Goal: Task Accomplishment & Management: Use online tool/utility

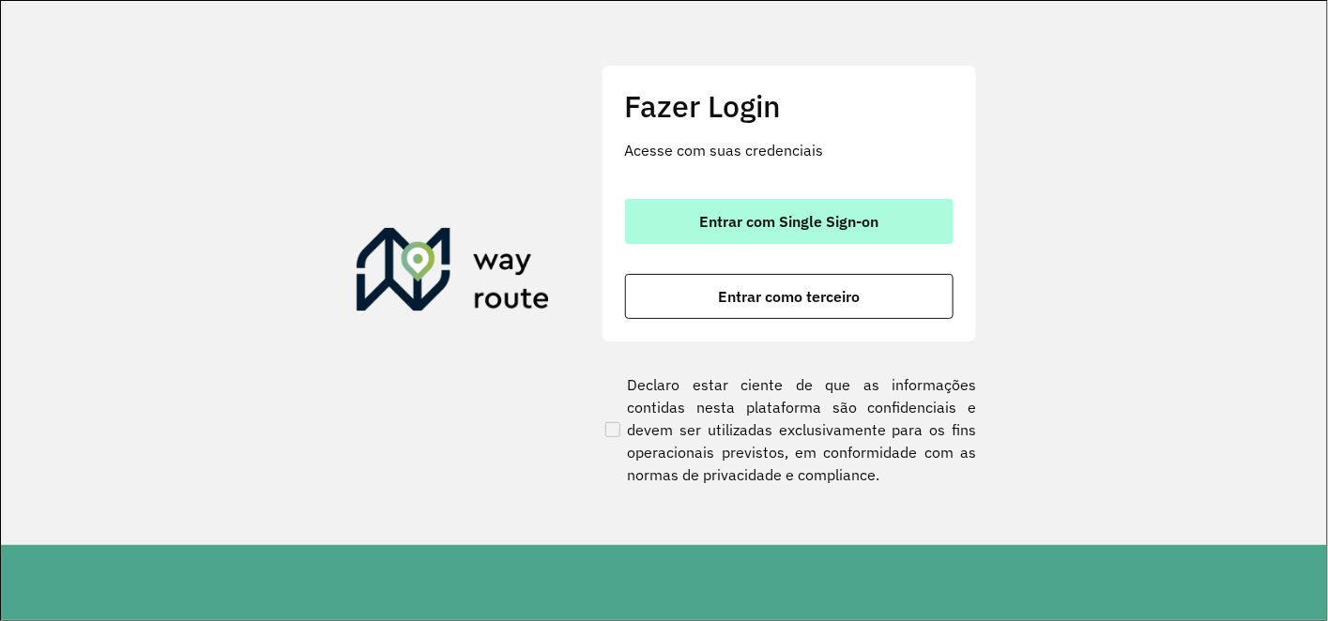
click at [796, 229] on span "Entrar com Single Sign-on" at bounding box center [788, 221] width 179 height 15
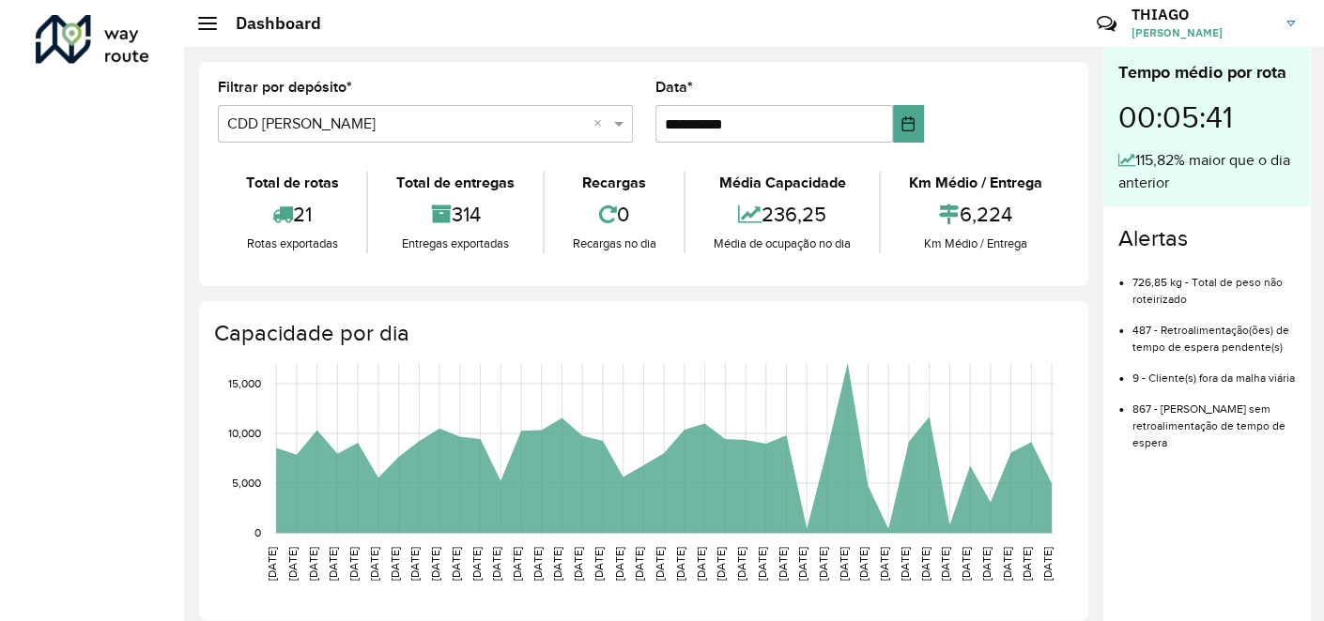
click at [315, 125] on input "text" at bounding box center [406, 125] width 359 height 23
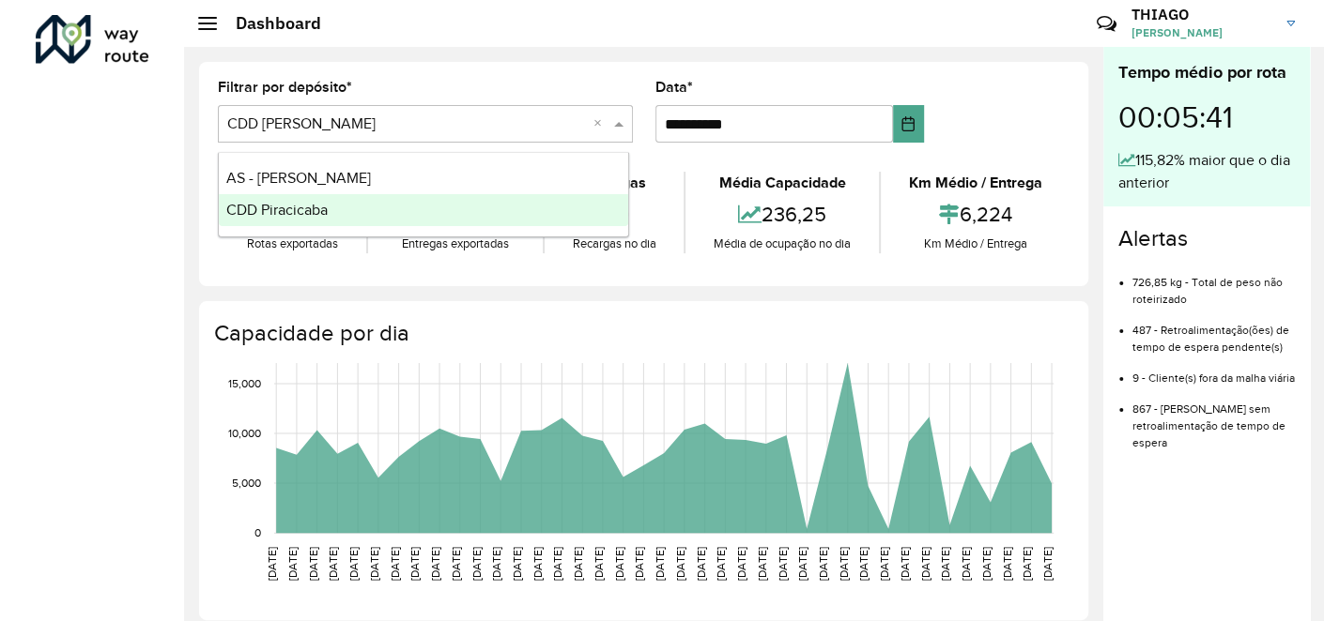
click at [298, 213] on span "CDD Piracicaba" at bounding box center [276, 210] width 101 height 16
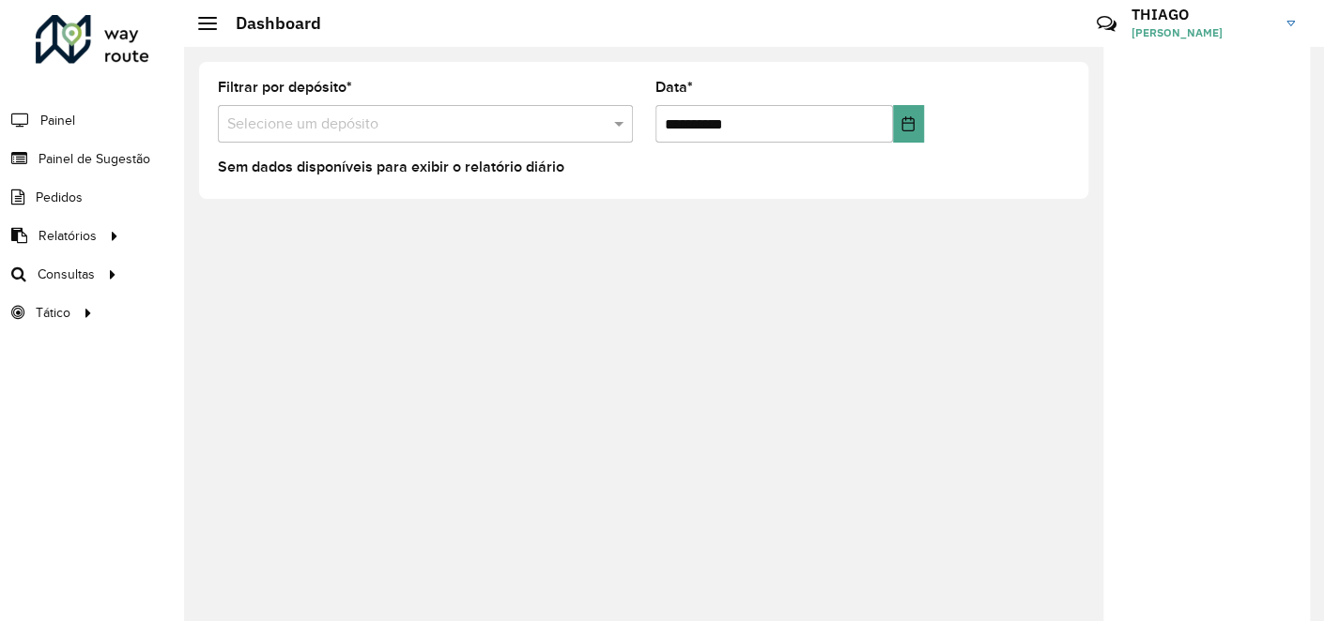
click at [82, 272] on span "Consultas" at bounding box center [66, 275] width 57 height 20
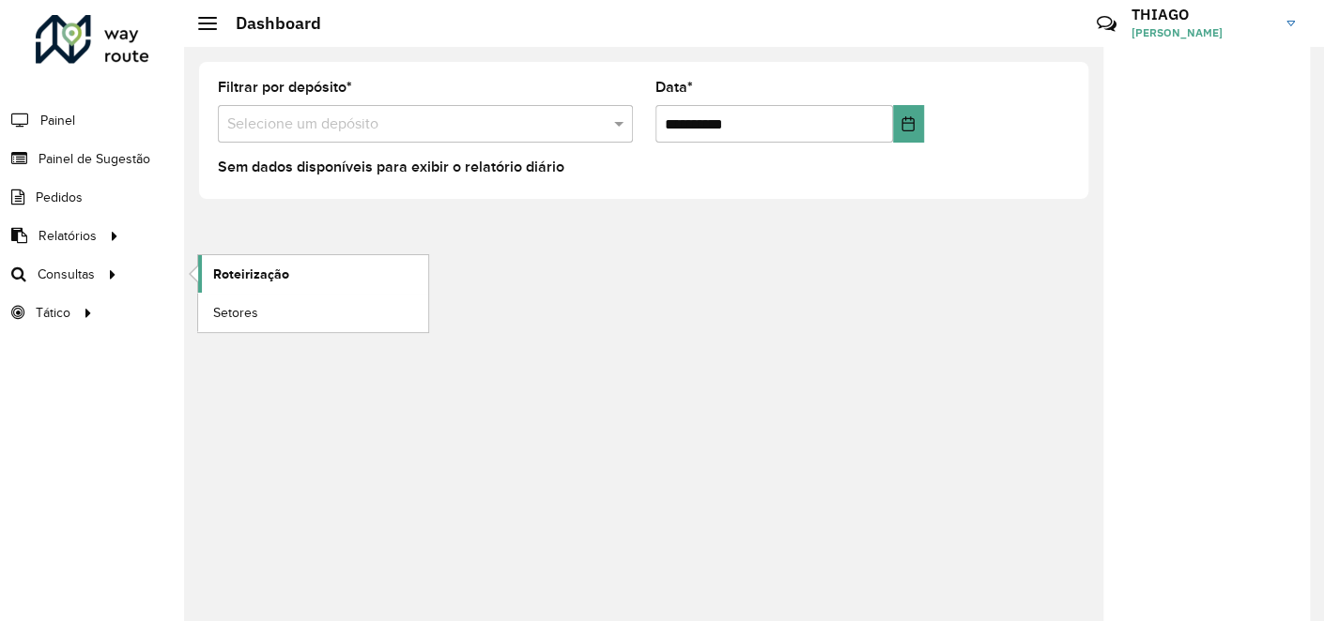
click at [295, 274] on link "Roteirização" at bounding box center [313, 274] width 230 height 38
click at [87, 274] on span "Consultas" at bounding box center [68, 275] width 61 height 20
click at [235, 272] on span "Roteirização" at bounding box center [251, 275] width 76 height 20
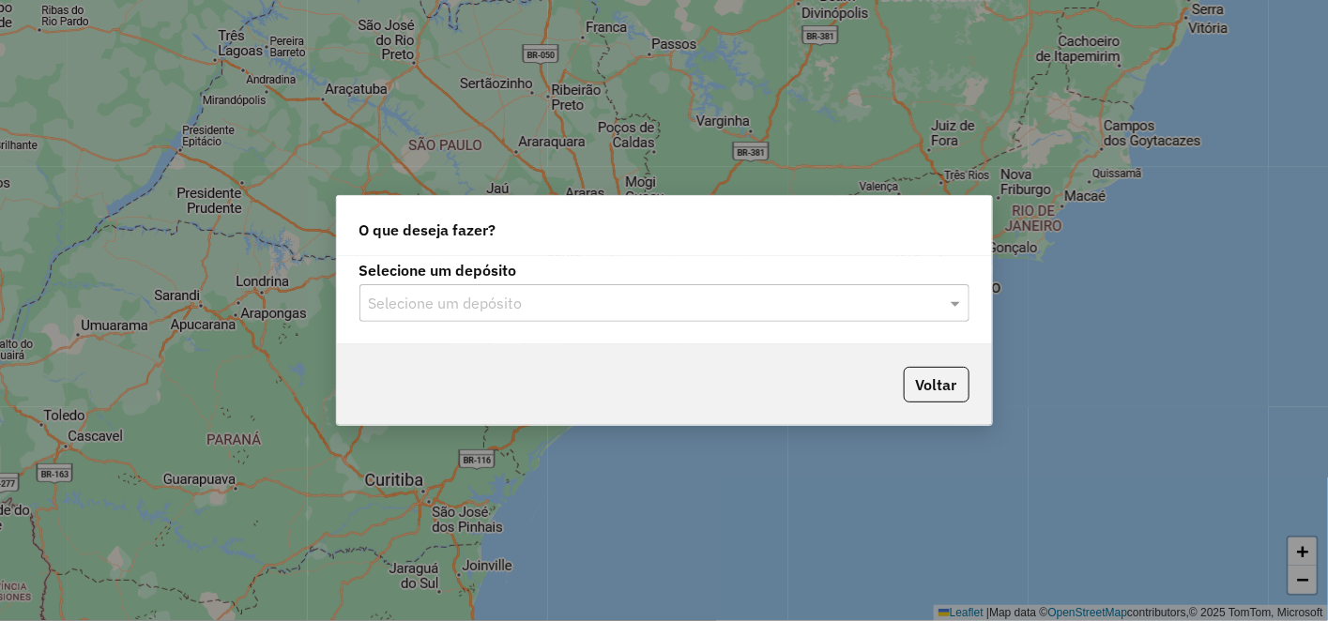
click at [457, 303] on input "text" at bounding box center [646, 304] width 554 height 23
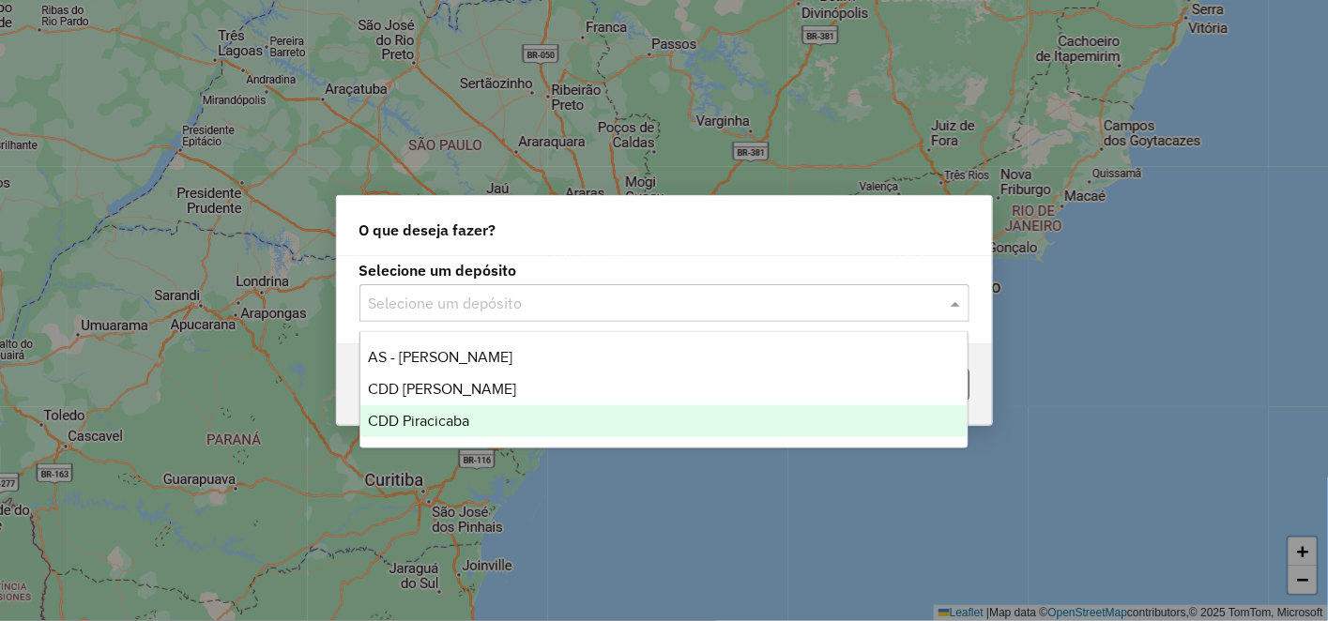
click at [469, 415] on span "CDD Piracicaba" at bounding box center [418, 421] width 101 height 16
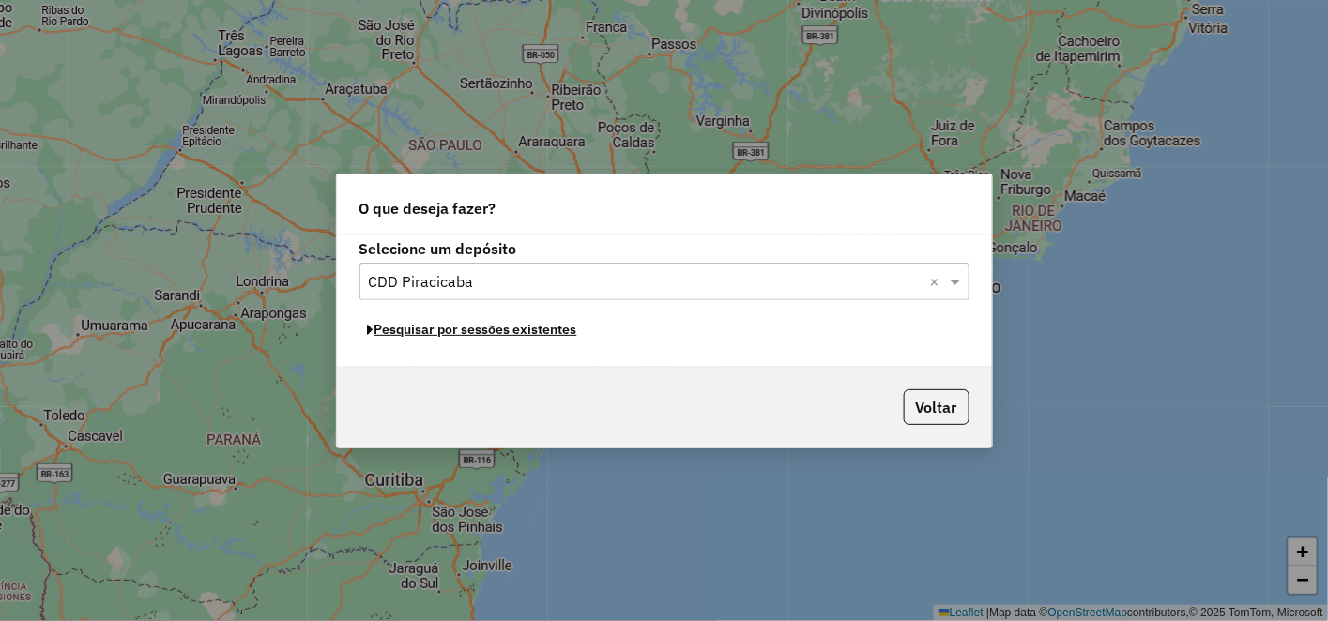
click at [507, 332] on button "Pesquisar por sessões existentes" at bounding box center [473, 329] width 226 height 29
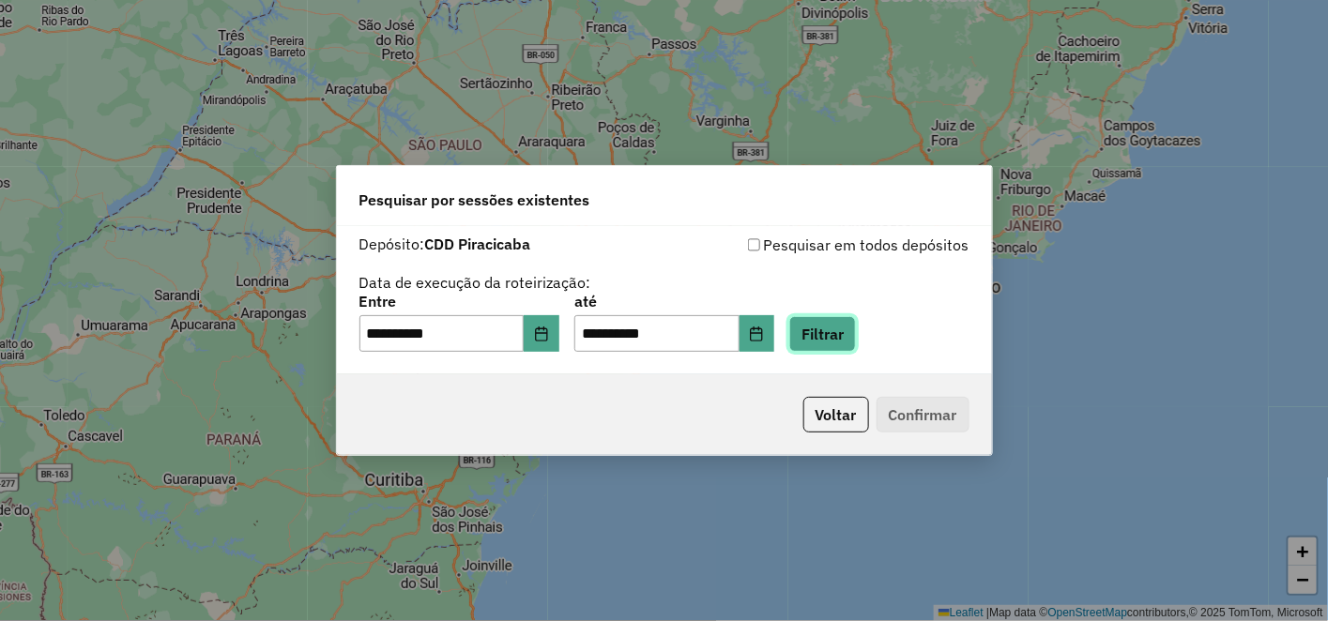
click at [839, 340] on button "Filtrar" at bounding box center [822, 334] width 67 height 36
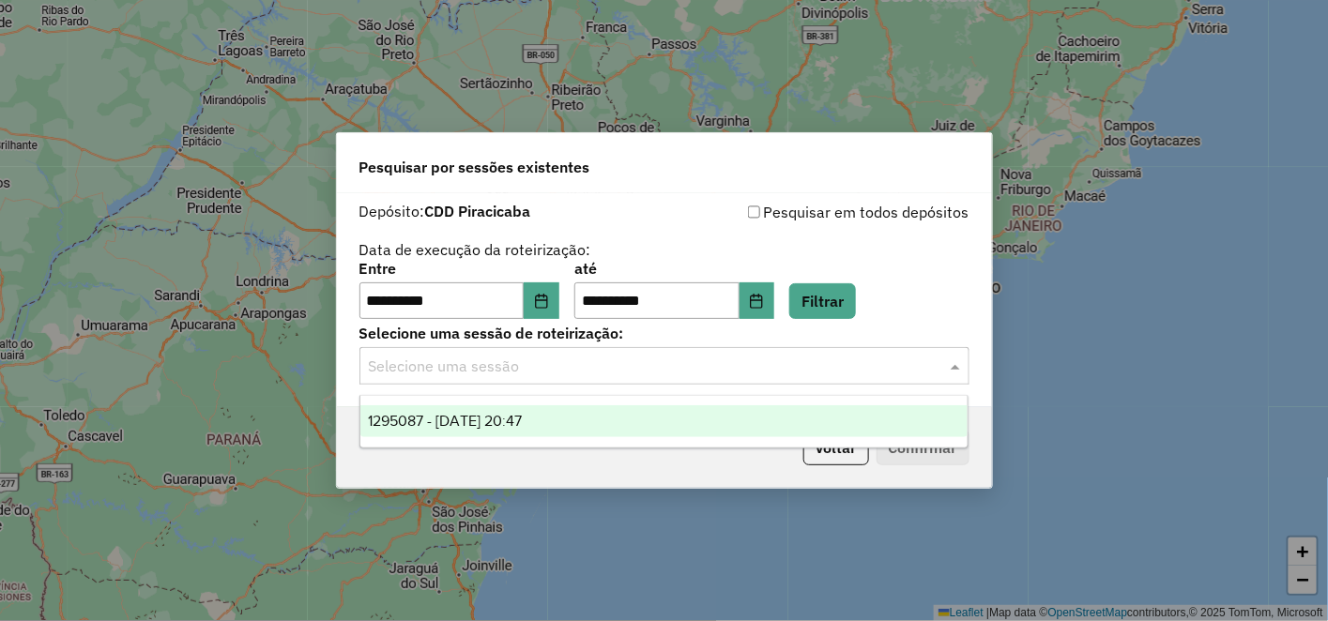
click at [504, 363] on input "text" at bounding box center [646, 367] width 554 height 23
click at [509, 415] on span "1295087 - 15/10/2025 20:47" at bounding box center [445, 421] width 154 height 16
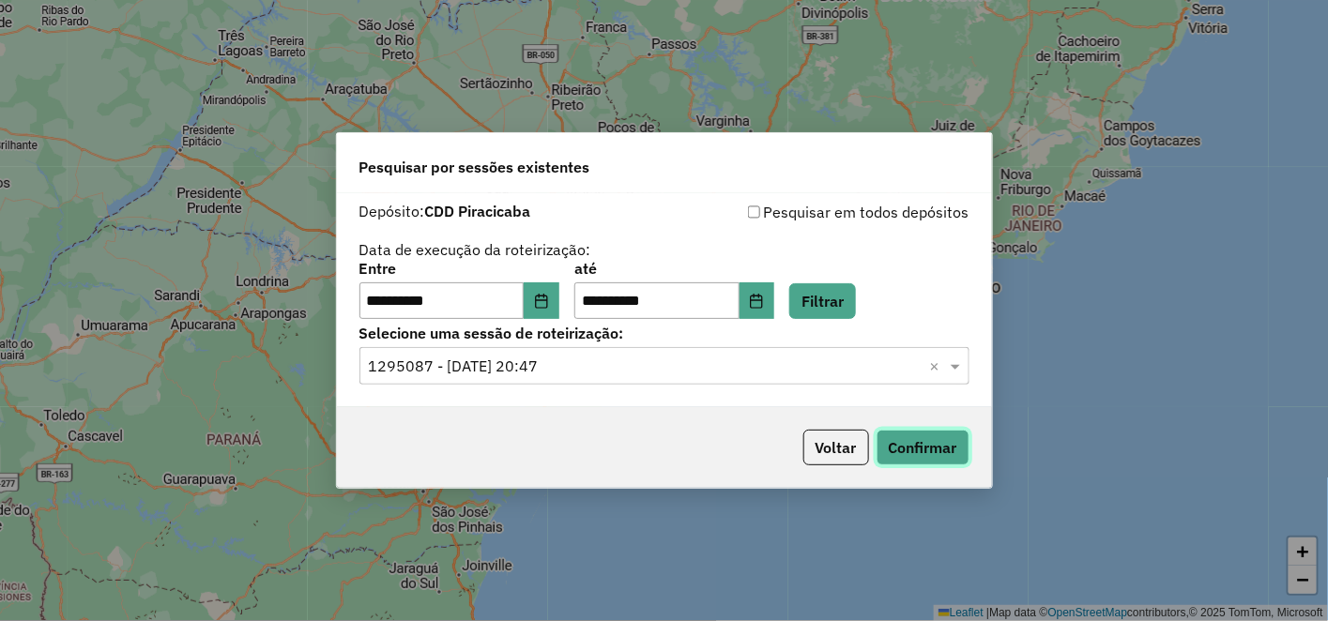
click at [941, 443] on button "Confirmar" at bounding box center [923, 448] width 93 height 36
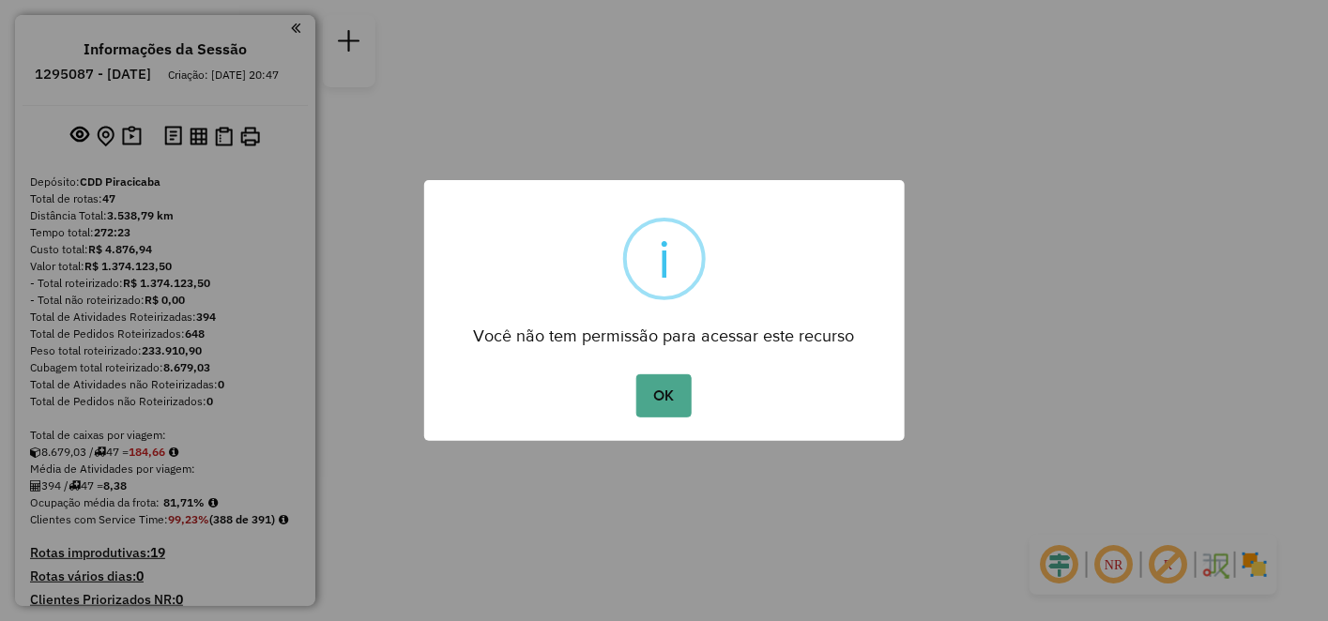
click at [665, 407] on button "OK" at bounding box center [663, 396] width 55 height 43
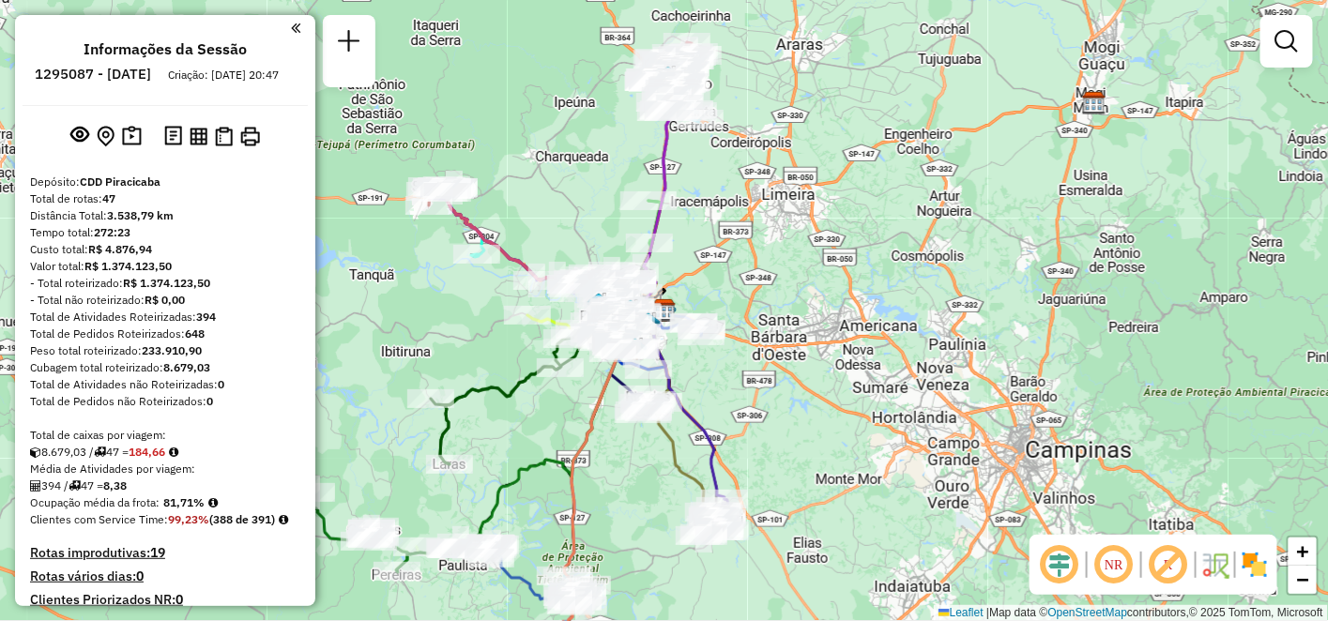
click at [1113, 565] on em at bounding box center [1114, 565] width 45 height 45
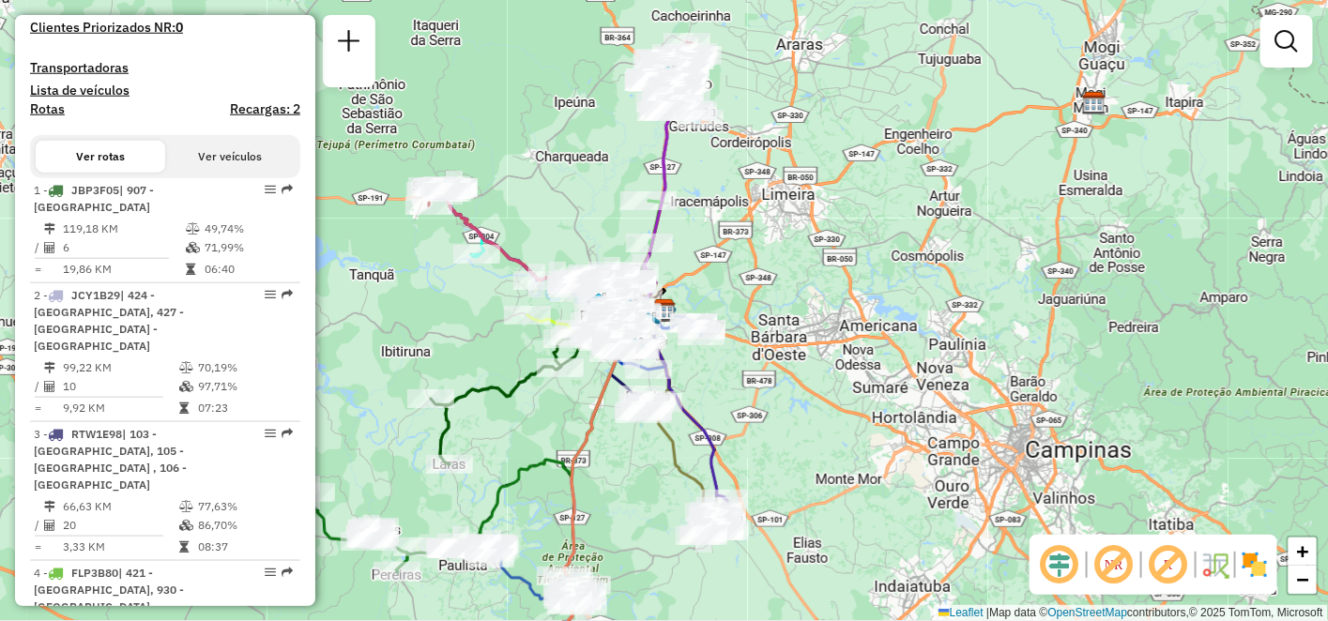
scroll to position [1495, 0]
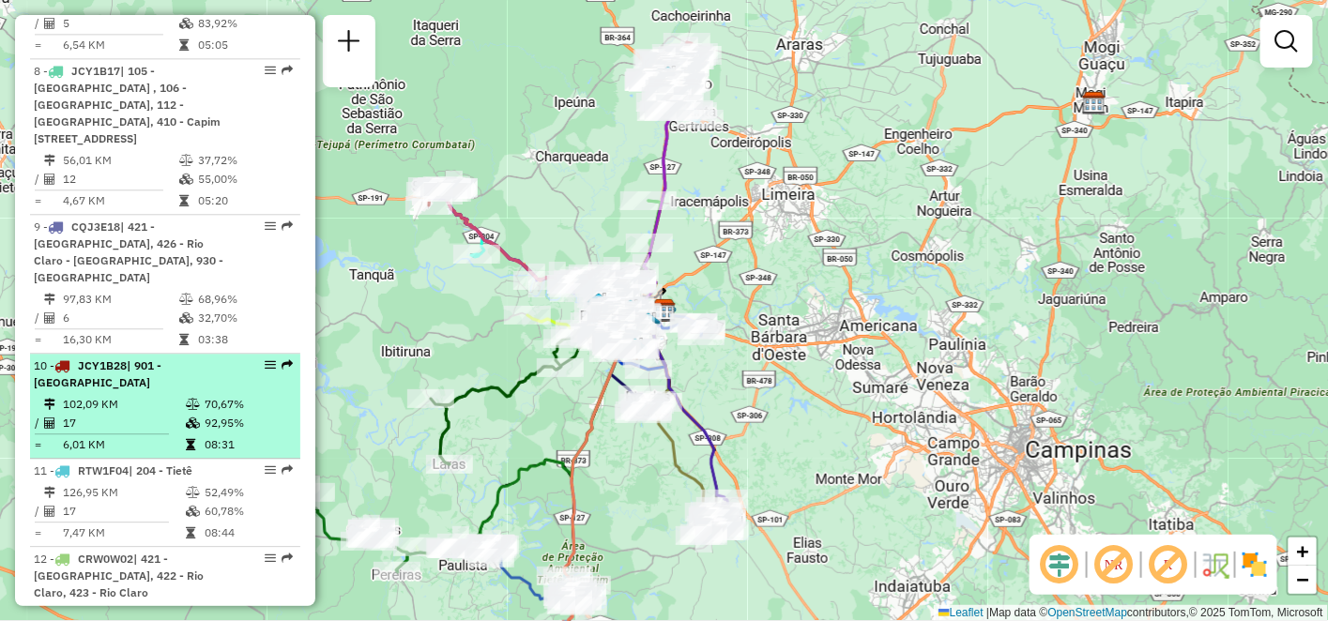
select select "**********"
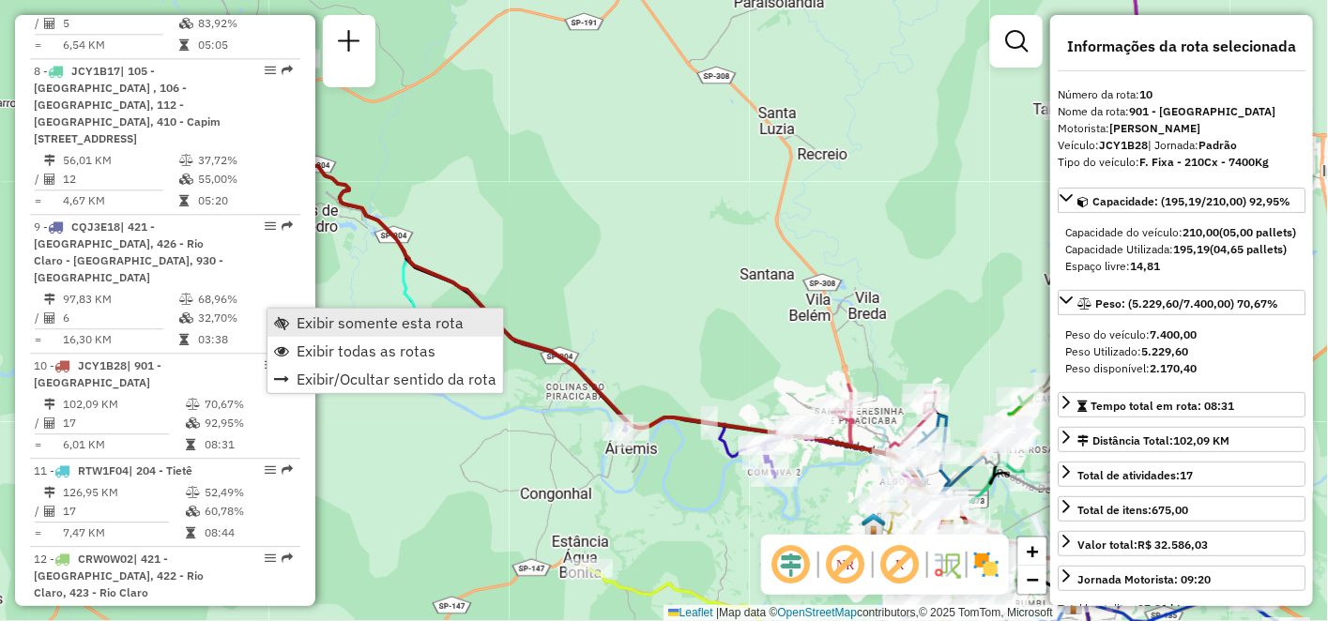
click at [410, 320] on span "Exibir somente esta rota" at bounding box center [380, 322] width 167 height 15
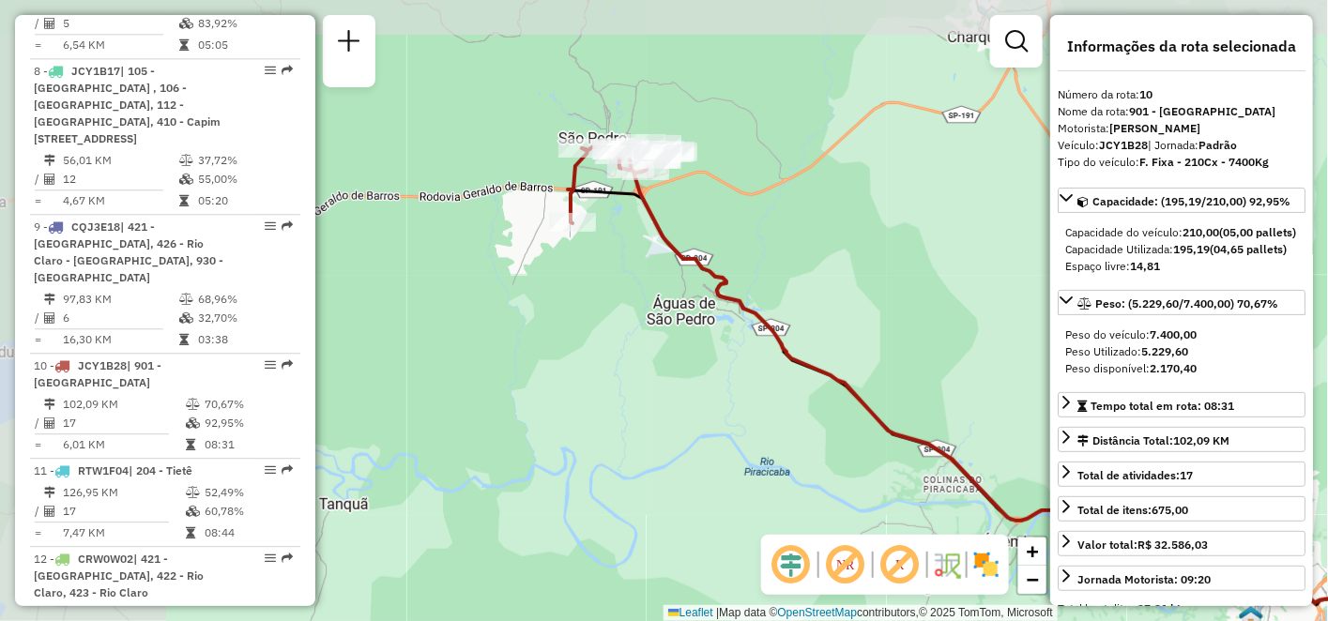
drag, startPoint x: 462, startPoint y: 374, endPoint x: 839, endPoint y: 467, distance: 388.6
click at [839, 467] on div "Janela de atendimento Grade de atendimento Capacidade Transportadoras Veículos …" at bounding box center [664, 310] width 1328 height 621
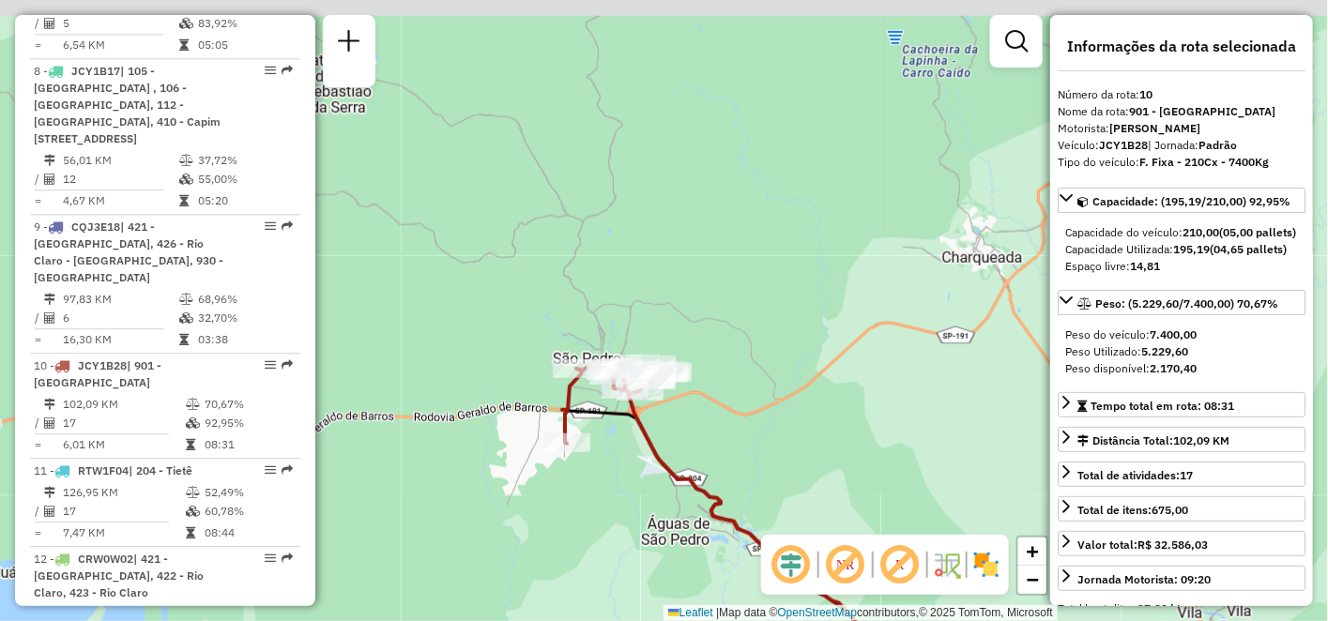
drag, startPoint x: 640, startPoint y: 283, endPoint x: 635, endPoint y: 503, distance: 220.7
click at [635, 503] on div "Janela de atendimento Grade de atendimento Capacidade Transportadoras Veículos …" at bounding box center [664, 310] width 1328 height 621
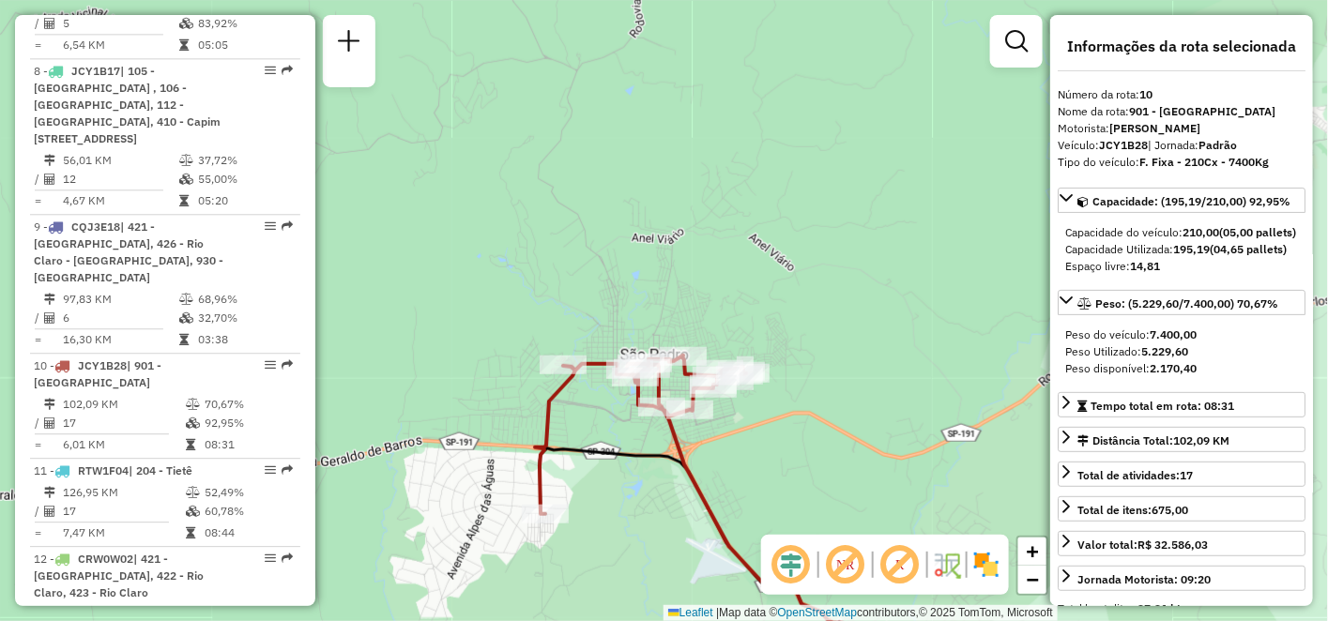
drag, startPoint x: 552, startPoint y: 418, endPoint x: 613, endPoint y: 511, distance: 111.2
click at [611, 511] on div "Janela de atendimento Grade de atendimento Capacidade Transportadoras Veículos …" at bounding box center [664, 310] width 1328 height 621
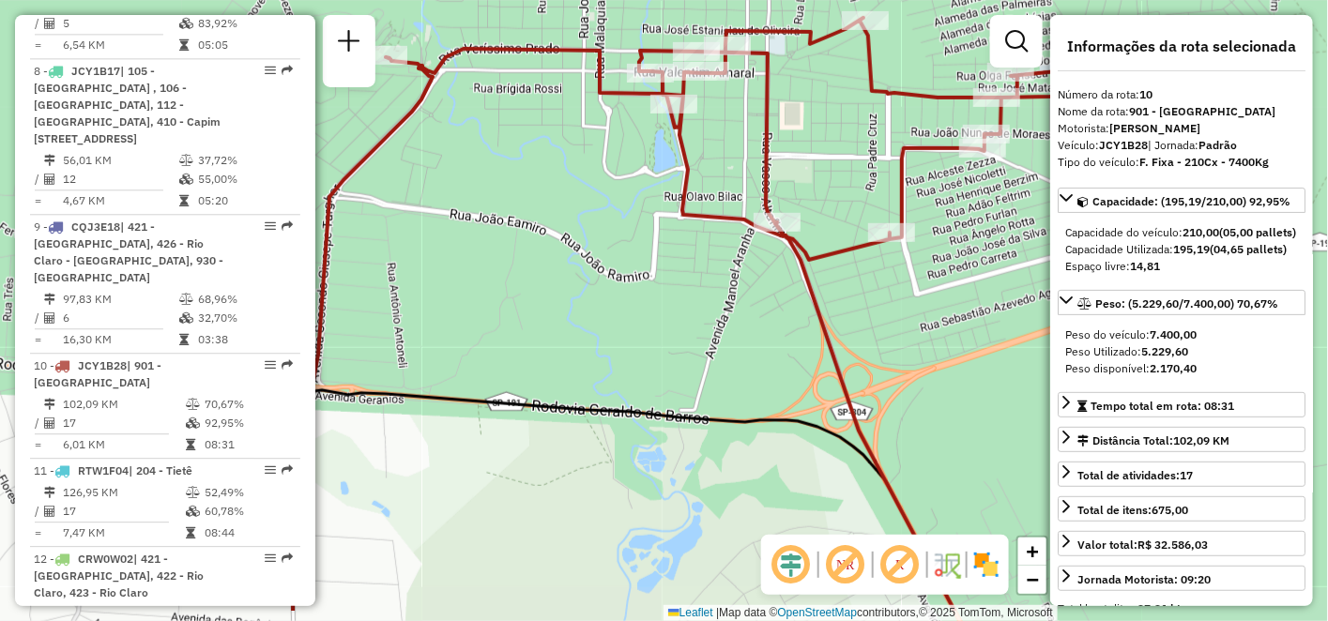
drag, startPoint x: 711, startPoint y: 411, endPoint x: 839, endPoint y: 313, distance: 162.0
click at [844, 310] on div "Janela de atendimento Grade de atendimento Capacidade Transportadoras Veículos …" at bounding box center [664, 310] width 1328 height 621
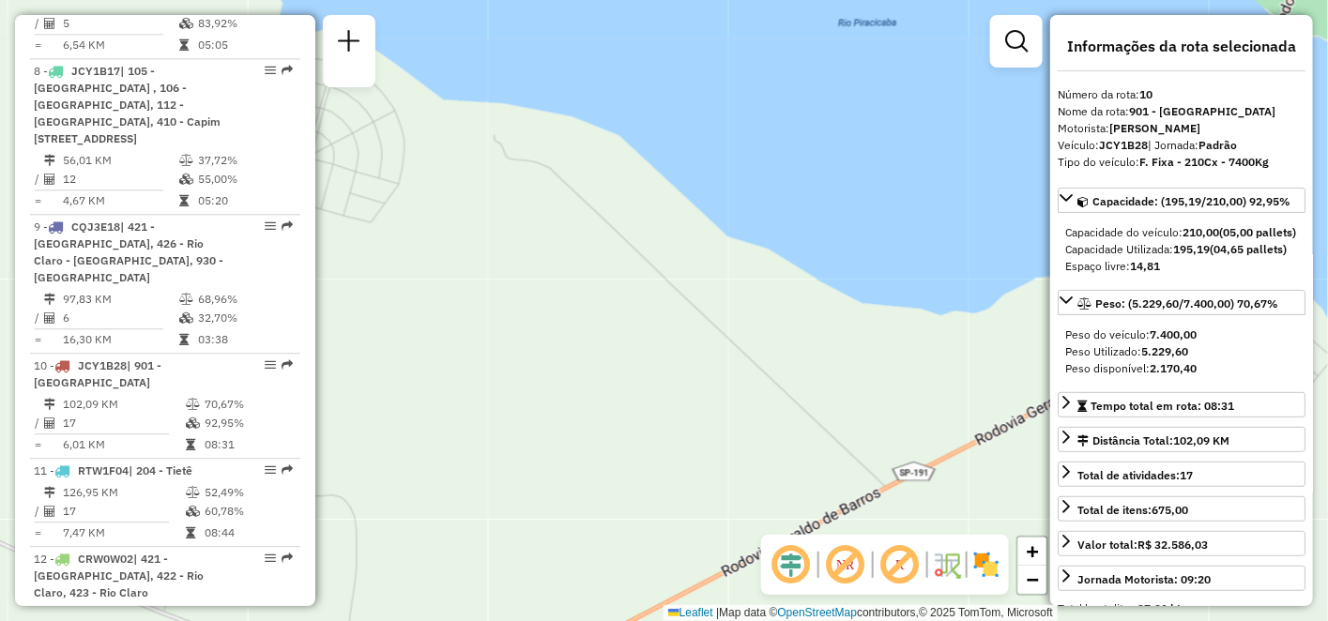
drag, startPoint x: 833, startPoint y: 314, endPoint x: 633, endPoint y: 309, distance: 200.0
click at [633, 309] on div "Janela de atendimento Grade de atendimento Capacidade Transportadoras Veículos …" at bounding box center [664, 310] width 1328 height 621
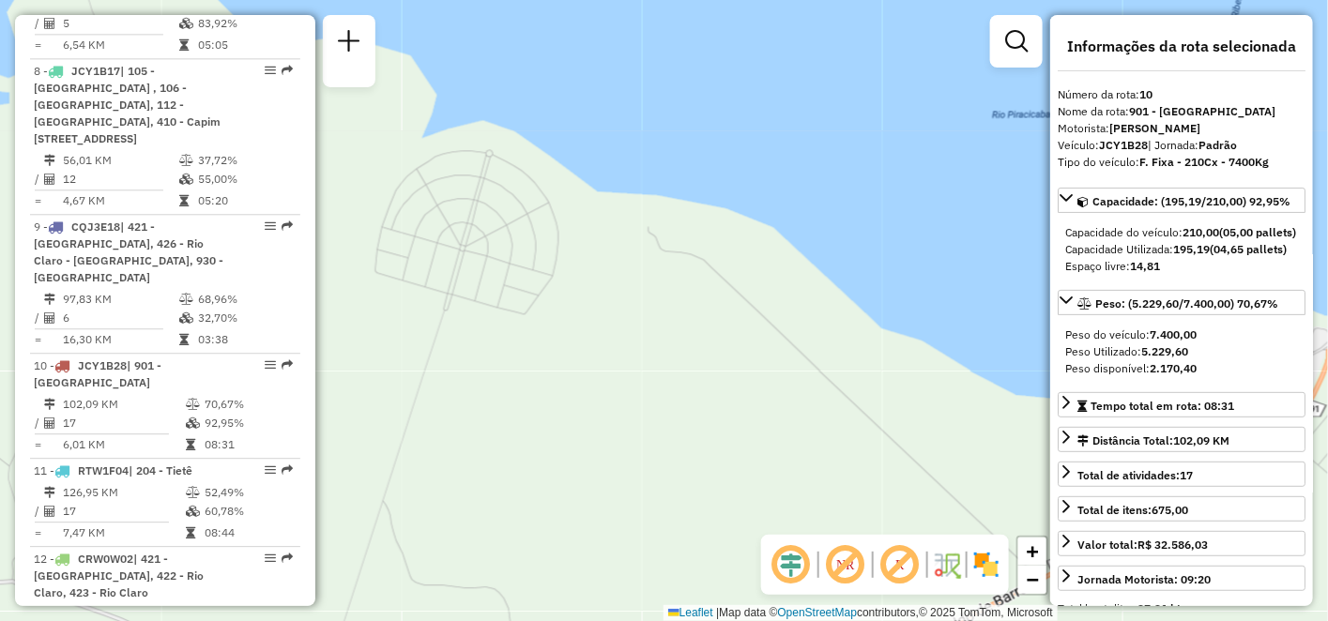
drag, startPoint x: 565, startPoint y: 283, endPoint x: 720, endPoint y: 377, distance: 181.6
click at [720, 376] on div "Janela de atendimento Grade de atendimento Capacidade Transportadoras Veículos …" at bounding box center [664, 310] width 1328 height 621
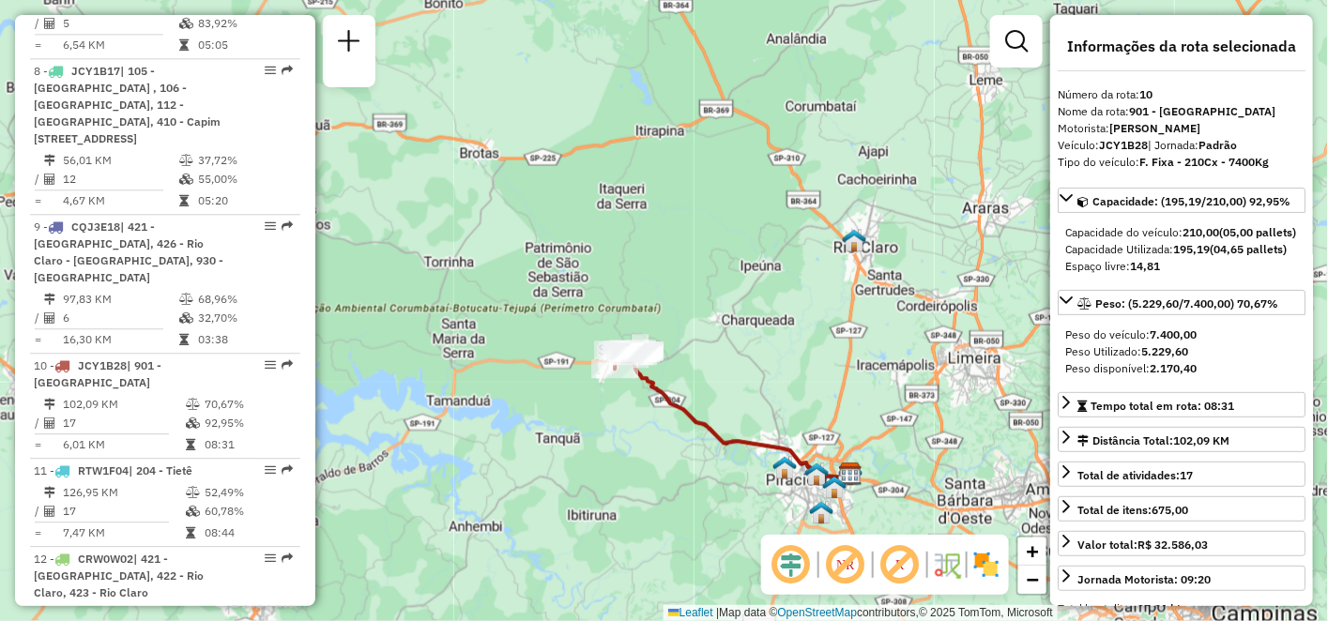
drag, startPoint x: 930, startPoint y: 405, endPoint x: 633, endPoint y: 437, distance: 299.4
click at [633, 437] on div "Janela de atendimento Grade de atendimento Capacidade Transportadoras Veículos …" at bounding box center [664, 310] width 1328 height 621
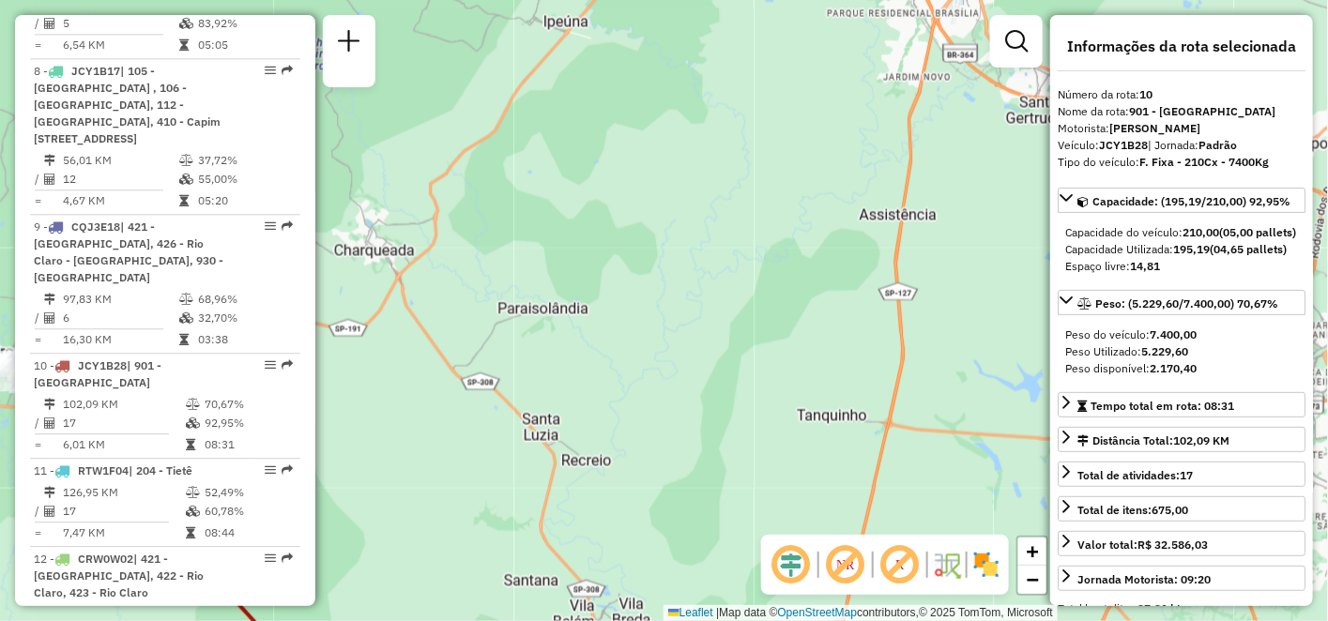
drag, startPoint x: 715, startPoint y: 397, endPoint x: 749, endPoint y: 395, distance: 33.8
click at [749, 395] on div "Janela de atendimento Grade de atendimento Capacidade Transportadoras Veículos …" at bounding box center [664, 310] width 1328 height 621
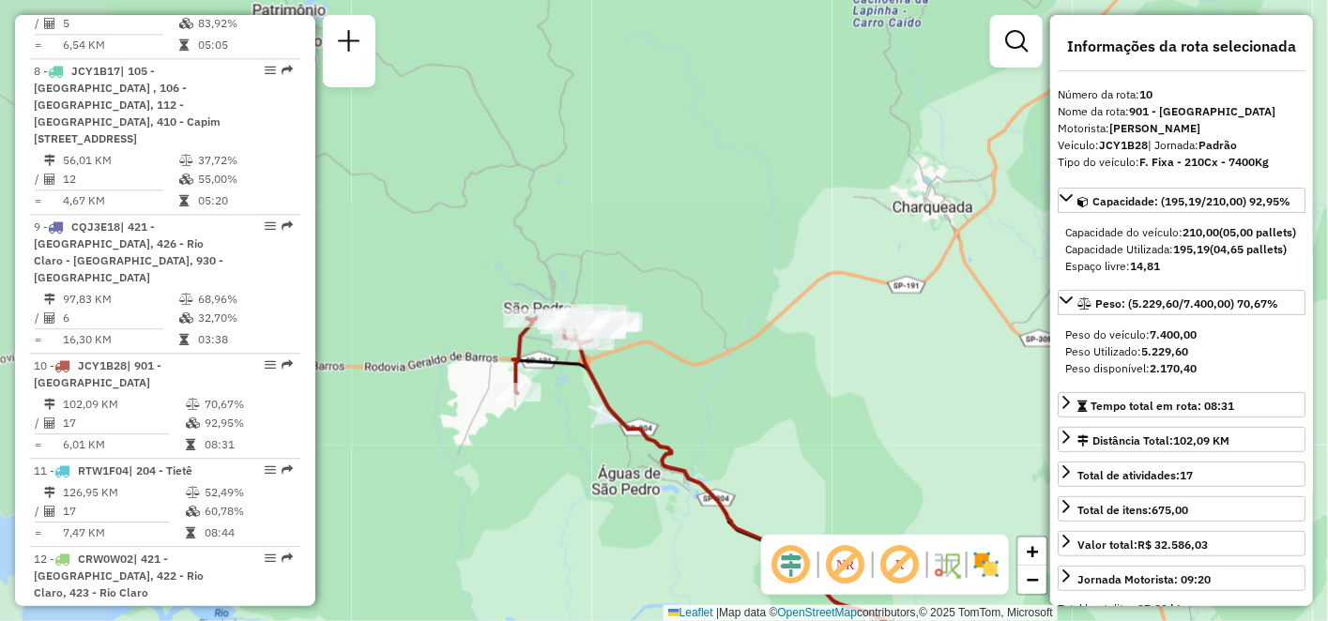
drag, startPoint x: 406, startPoint y: 424, endPoint x: 965, endPoint y: 381, distance: 560.2
click at [965, 381] on div "Janela de atendimento Grade de atendimento Capacidade Transportadoras Veículos …" at bounding box center [664, 310] width 1328 height 621
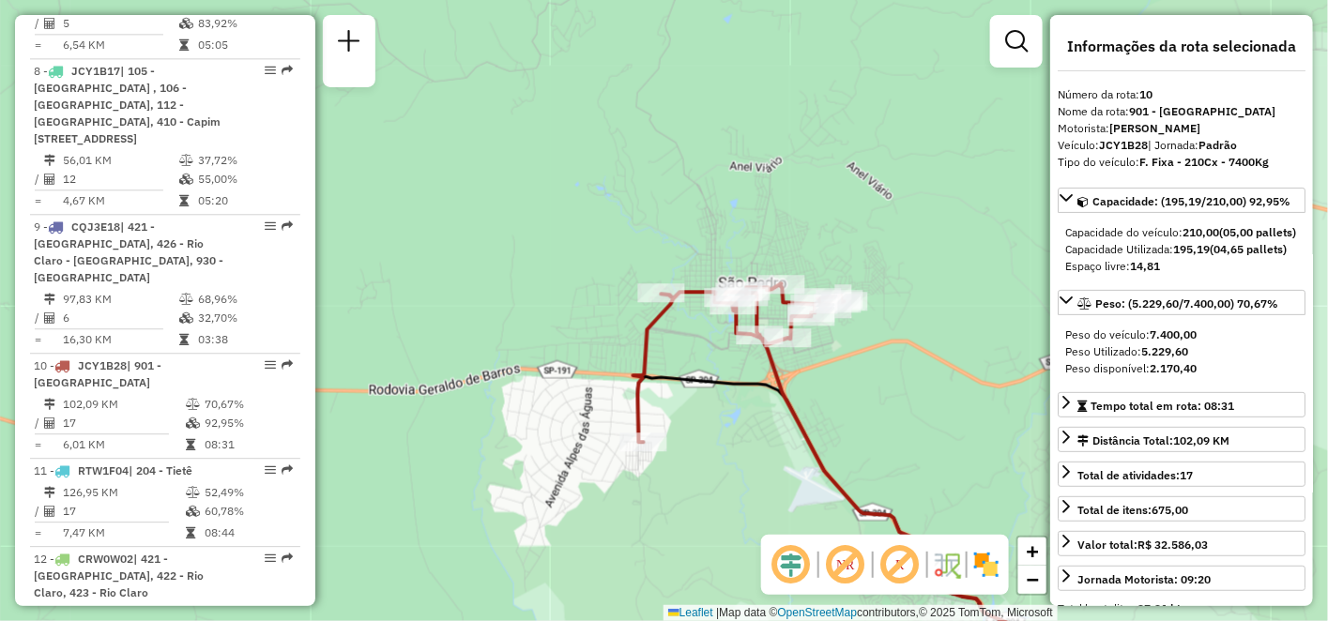
drag, startPoint x: 571, startPoint y: 393, endPoint x: 743, endPoint y: 446, distance: 180.5
click at [743, 446] on div "Janela de atendimento Grade de atendimento Capacidade Transportadoras Veículos …" at bounding box center [664, 310] width 1328 height 621
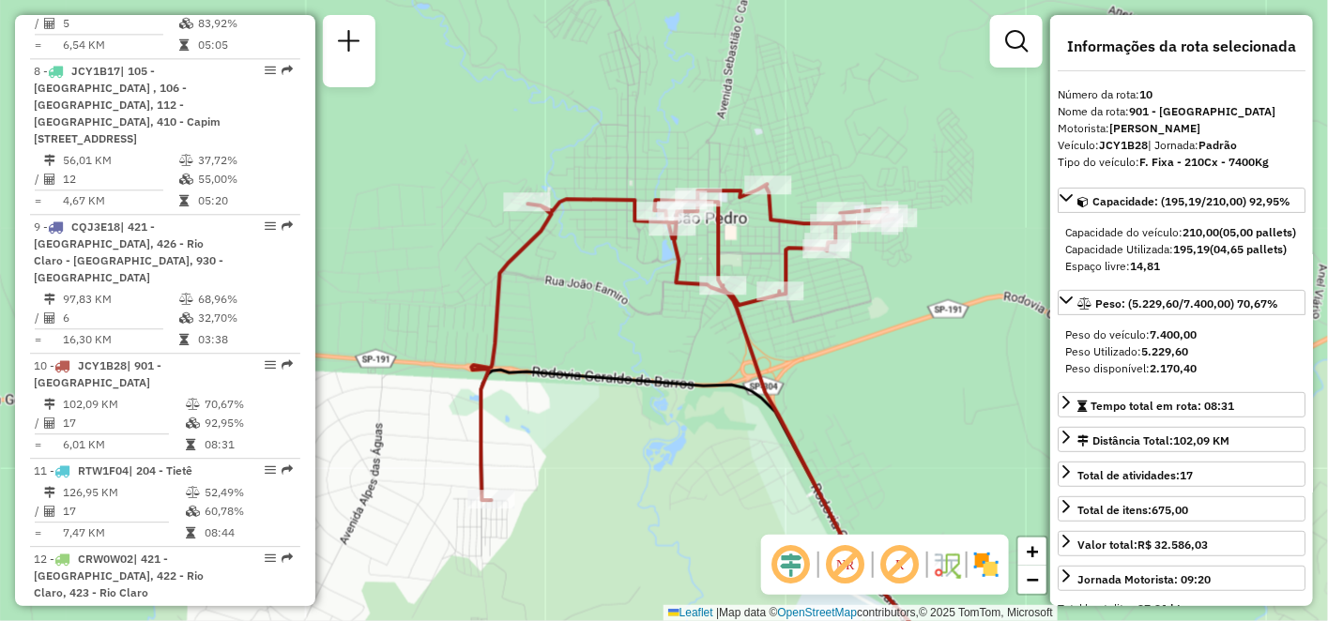
drag, startPoint x: 853, startPoint y: 415, endPoint x: 739, endPoint y: 427, distance: 115.2
click at [733, 431] on div "Janela de atendimento Grade de atendimento Capacidade Transportadoras Veículos …" at bounding box center [664, 310] width 1328 height 621
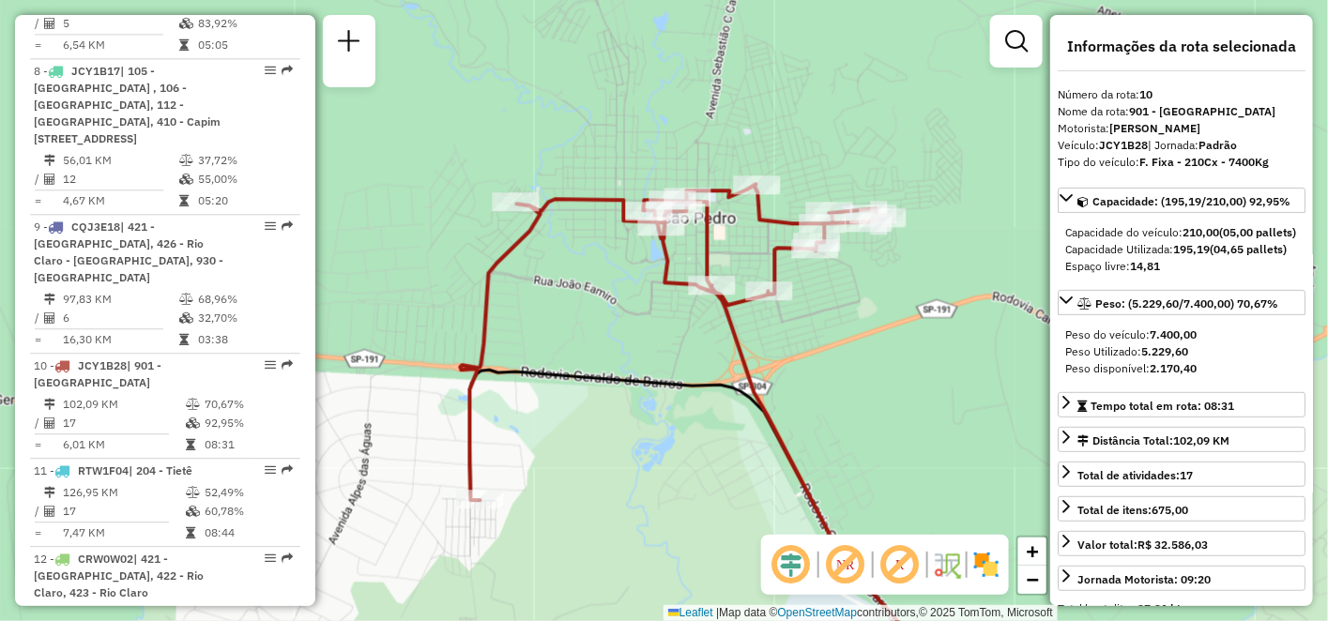
scroll to position [3524, 0]
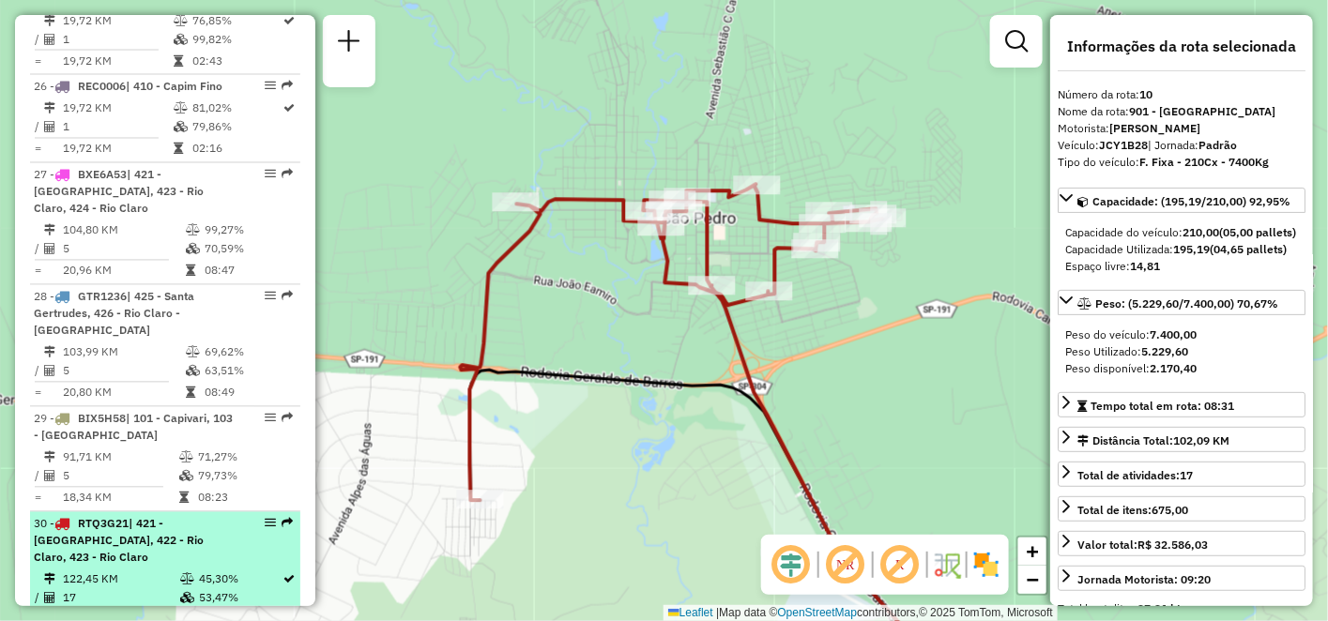
click at [115, 571] on td "122,45 KM" at bounding box center [120, 580] width 117 height 19
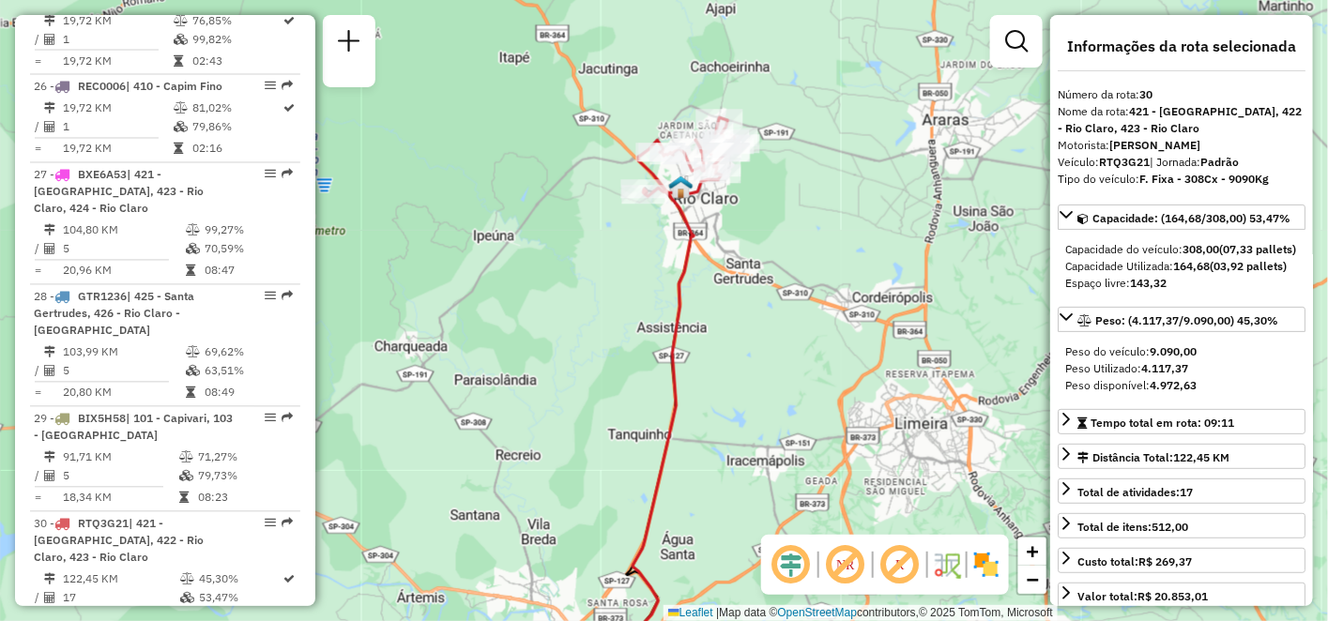
drag, startPoint x: 763, startPoint y: 182, endPoint x: 718, endPoint y: 202, distance: 49.2
click at [780, 264] on div "Janela de atendimento Grade de atendimento Capacidade Transportadoras Veículos …" at bounding box center [664, 310] width 1328 height 621
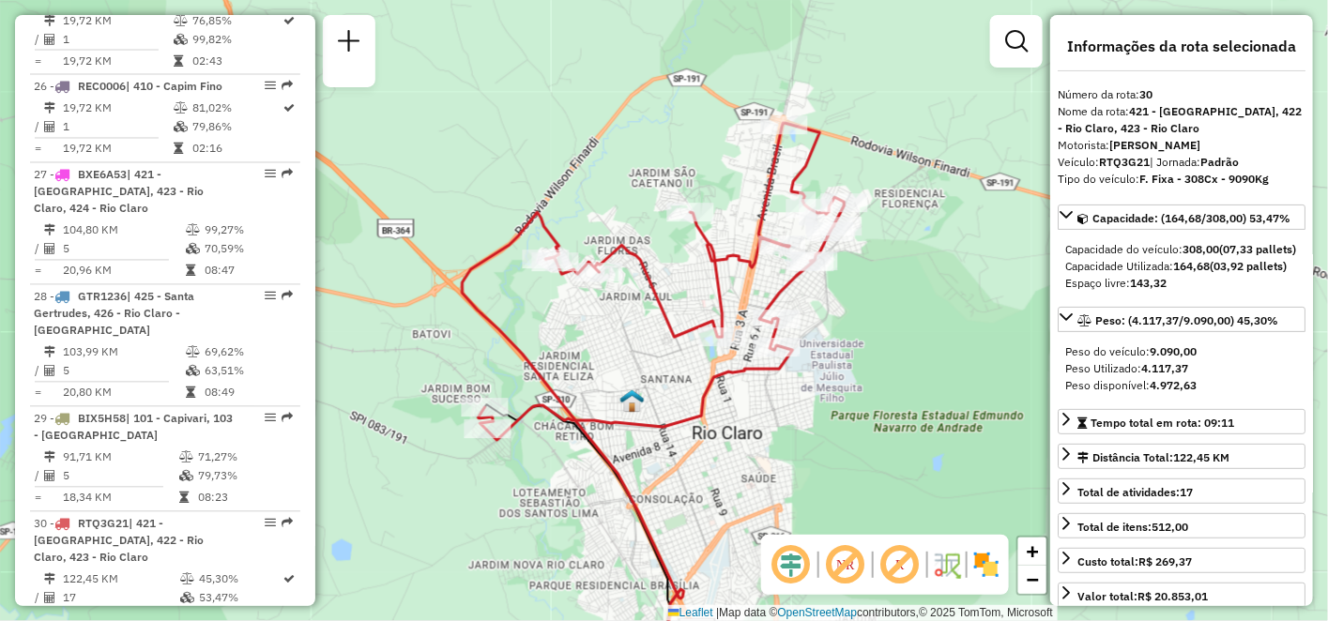
drag, startPoint x: 895, startPoint y: 176, endPoint x: 896, endPoint y: 313, distance: 136.1
click at [896, 313] on div "Janela de atendimento Grade de atendimento Capacidade Transportadoras Veículos …" at bounding box center [664, 310] width 1328 height 621
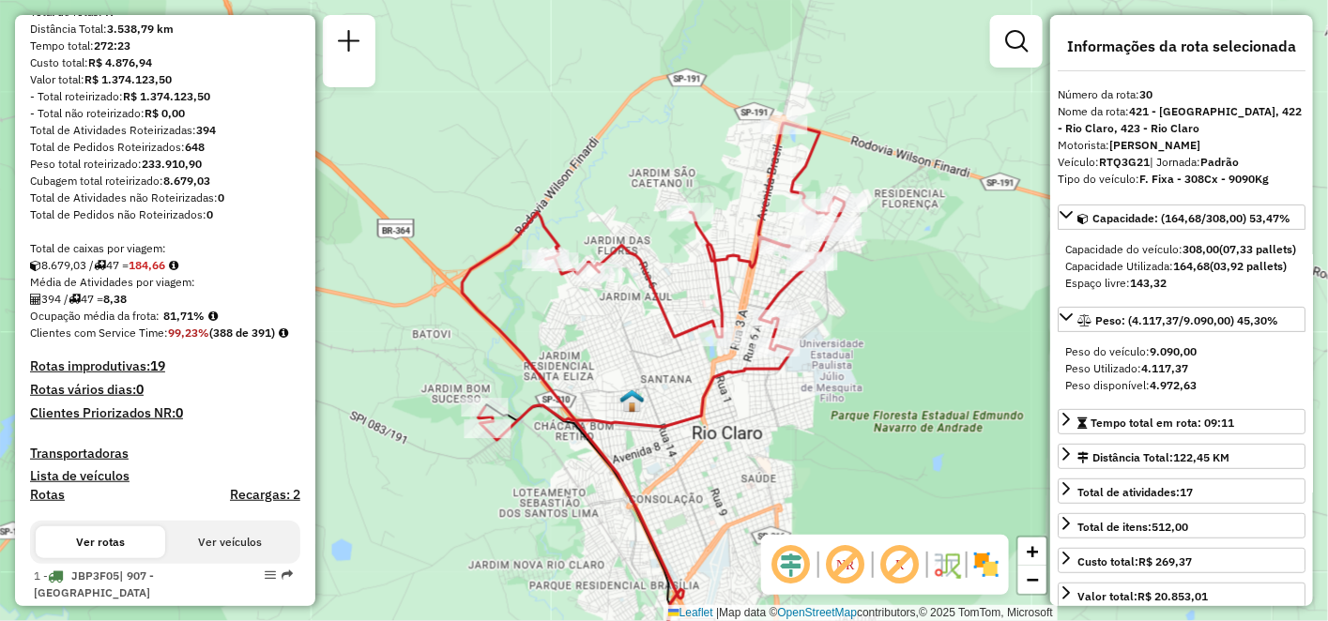
scroll to position [604, 0]
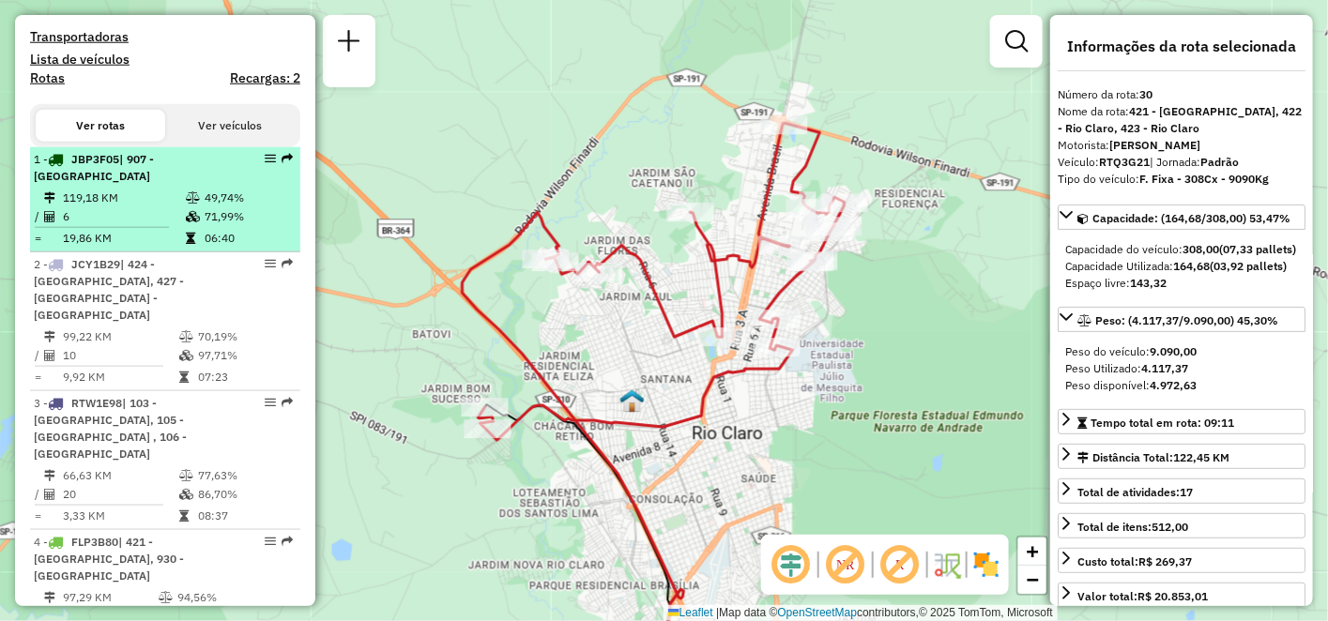
click at [100, 226] on td "6" at bounding box center [123, 216] width 123 height 19
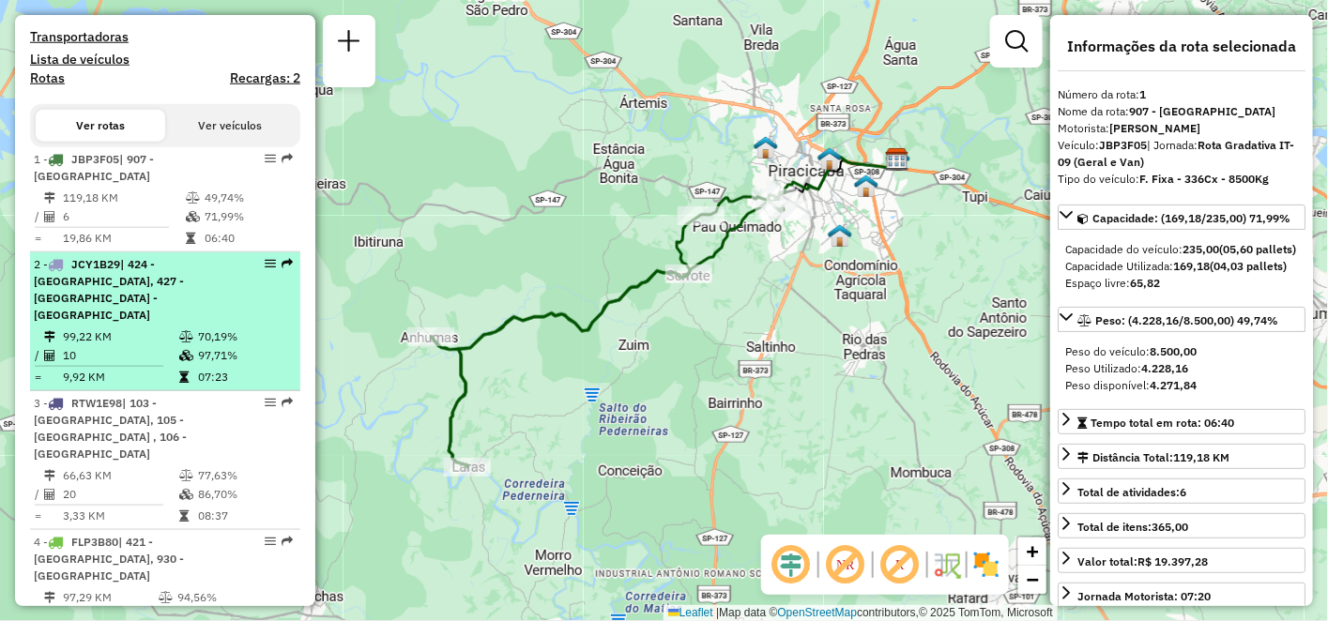
click at [133, 328] on td "99,22 KM" at bounding box center [120, 337] width 116 height 19
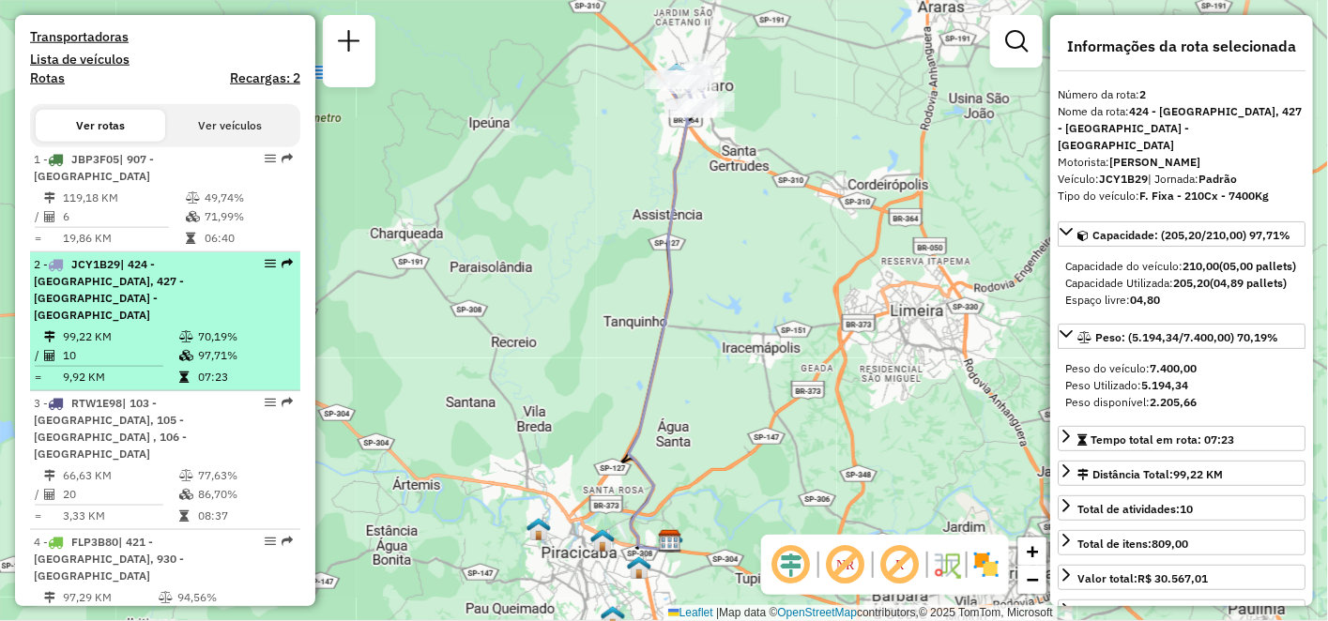
scroll to position [708, 0]
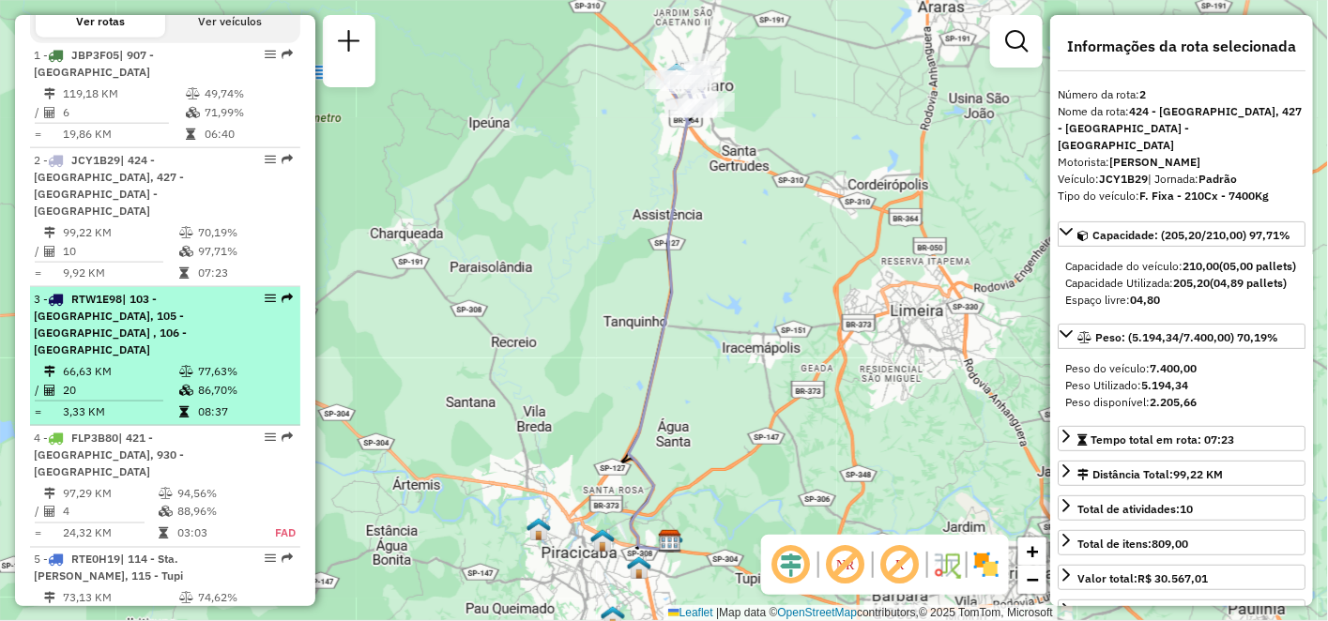
click at [115, 362] on td "66,63 KM" at bounding box center [120, 371] width 116 height 19
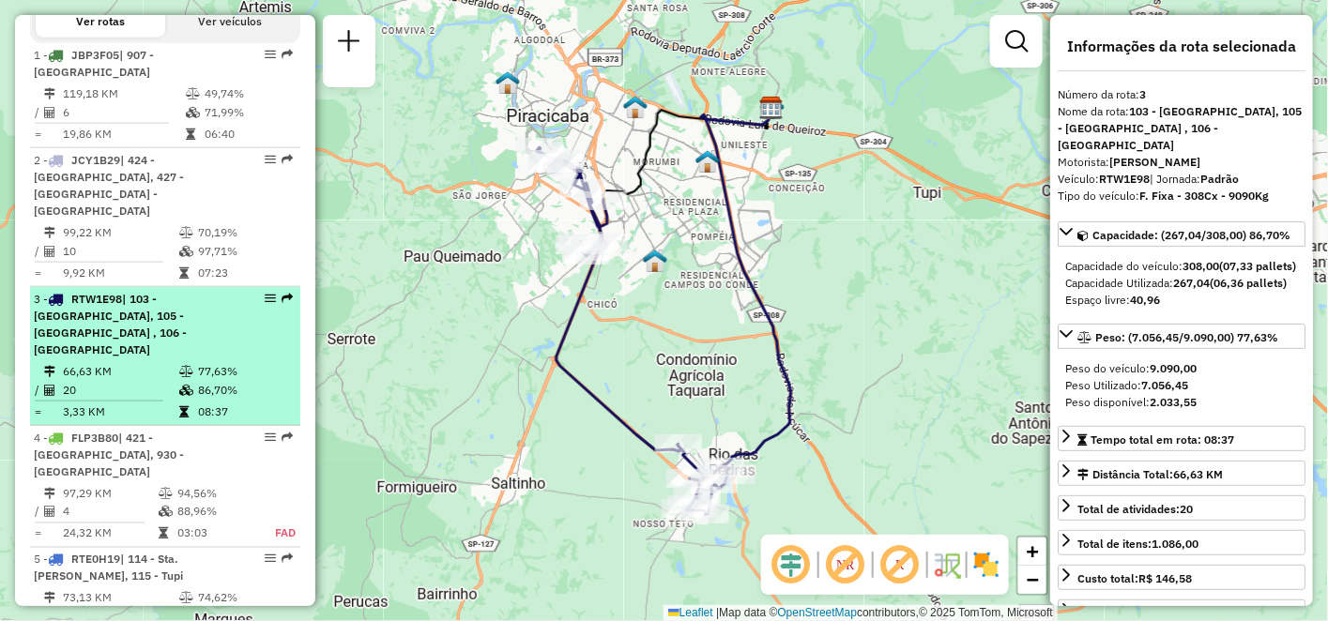
scroll to position [812, 0]
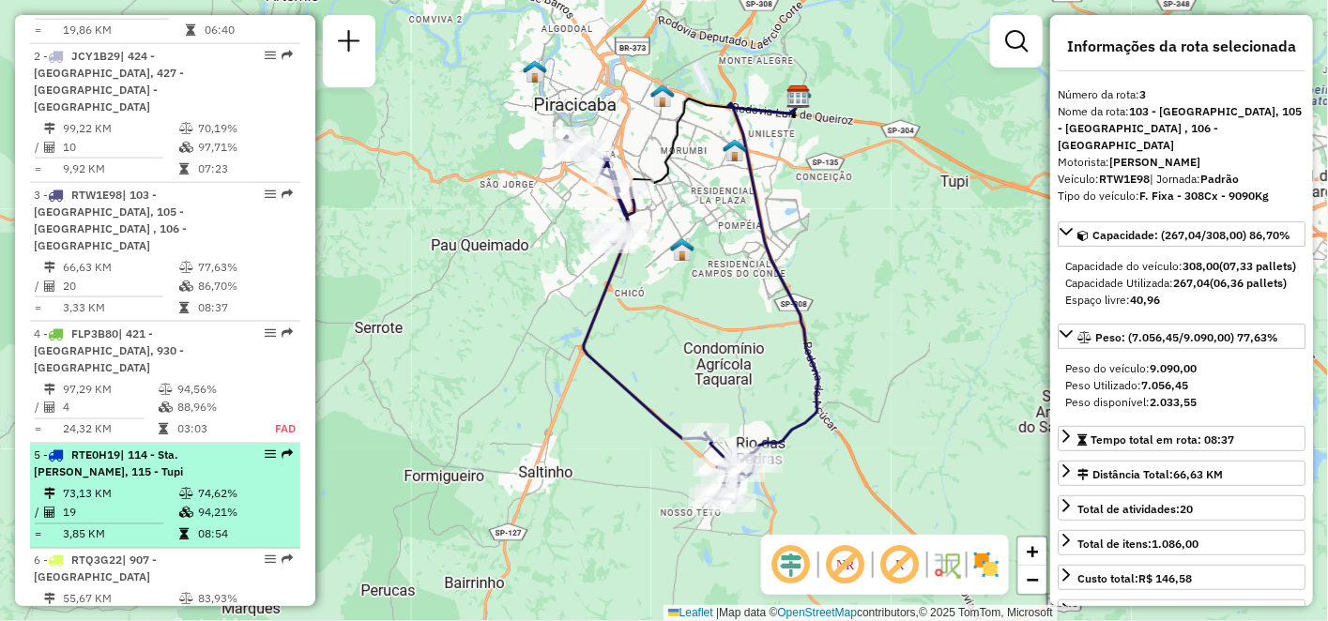
click at [103, 448] on div "5 - RTE0H19 | 114 - Sta. [PERSON_NAME], 115 - Tupi" at bounding box center [133, 465] width 199 height 34
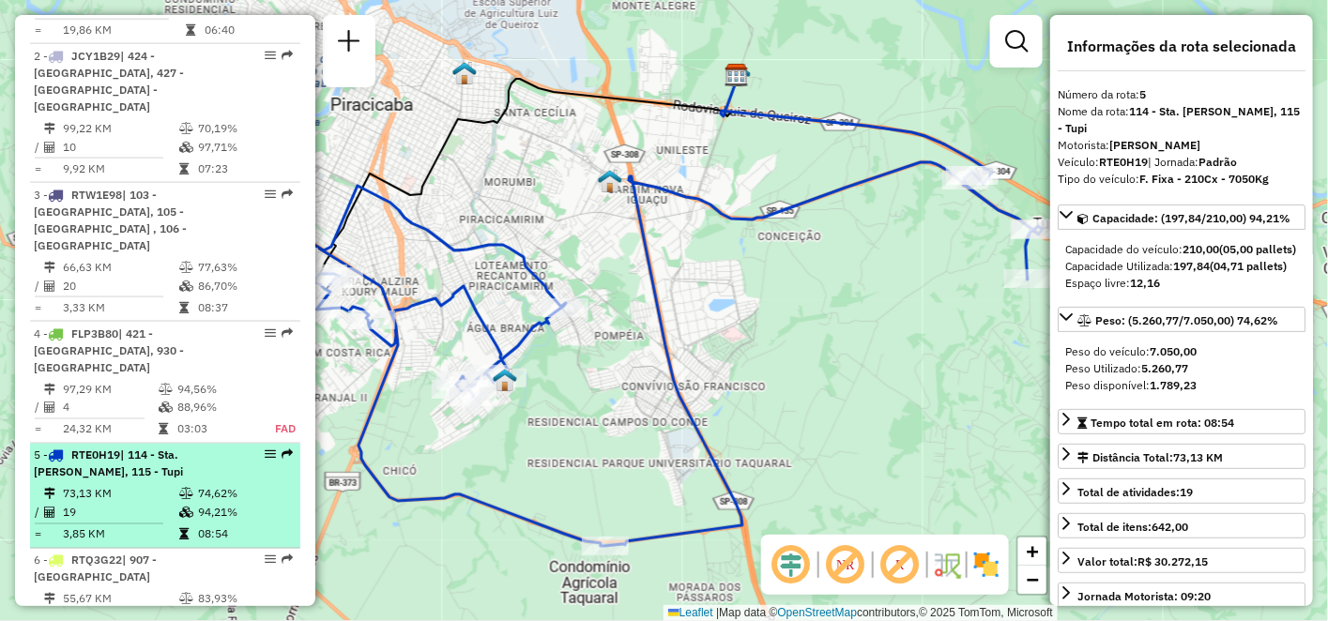
scroll to position [917, 0]
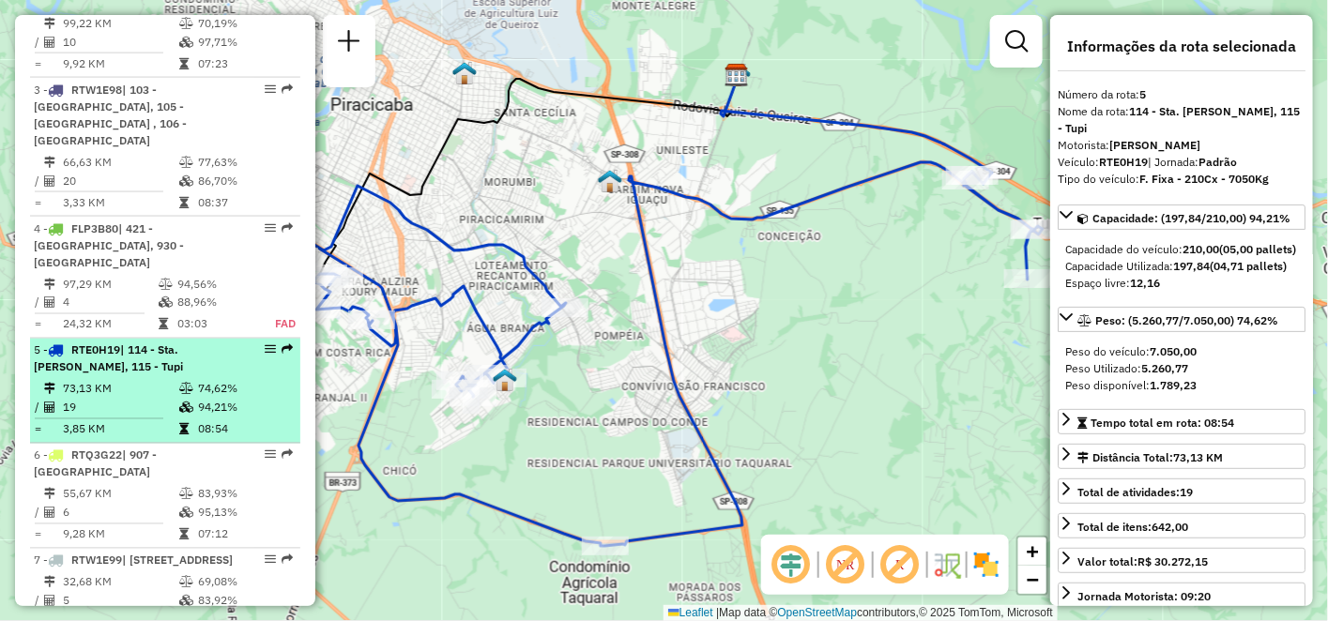
click at [103, 485] on td "55,67 KM" at bounding box center [120, 494] width 116 height 19
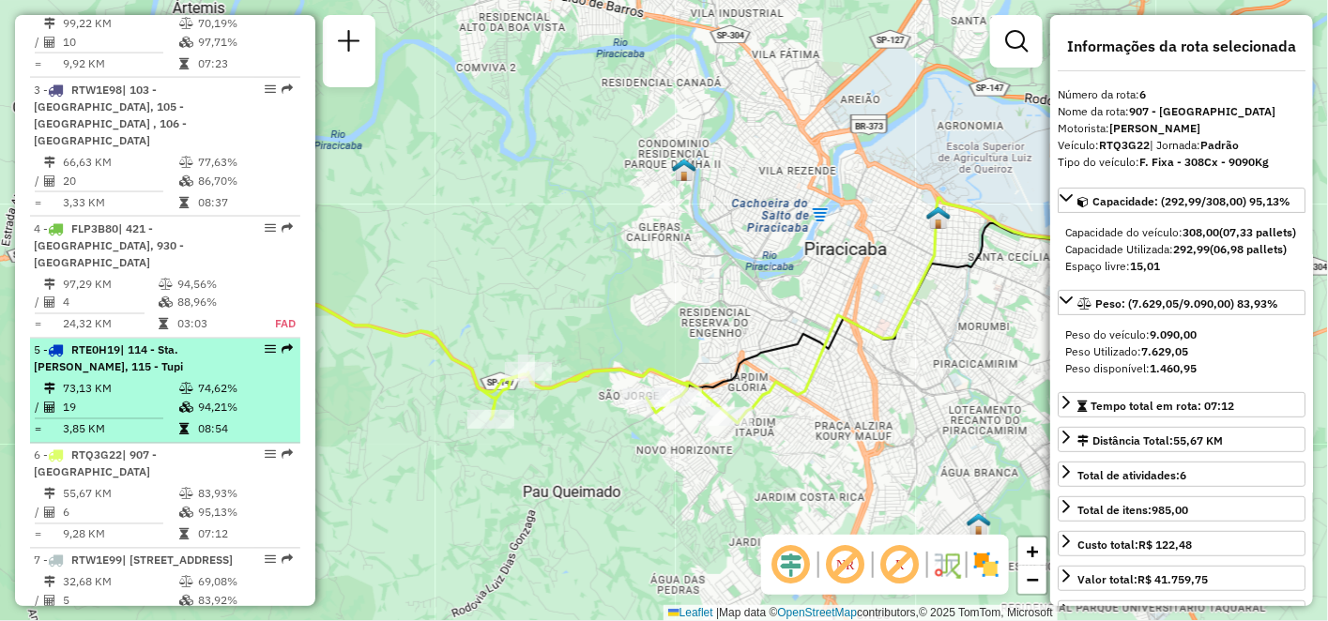
scroll to position [1021, 0]
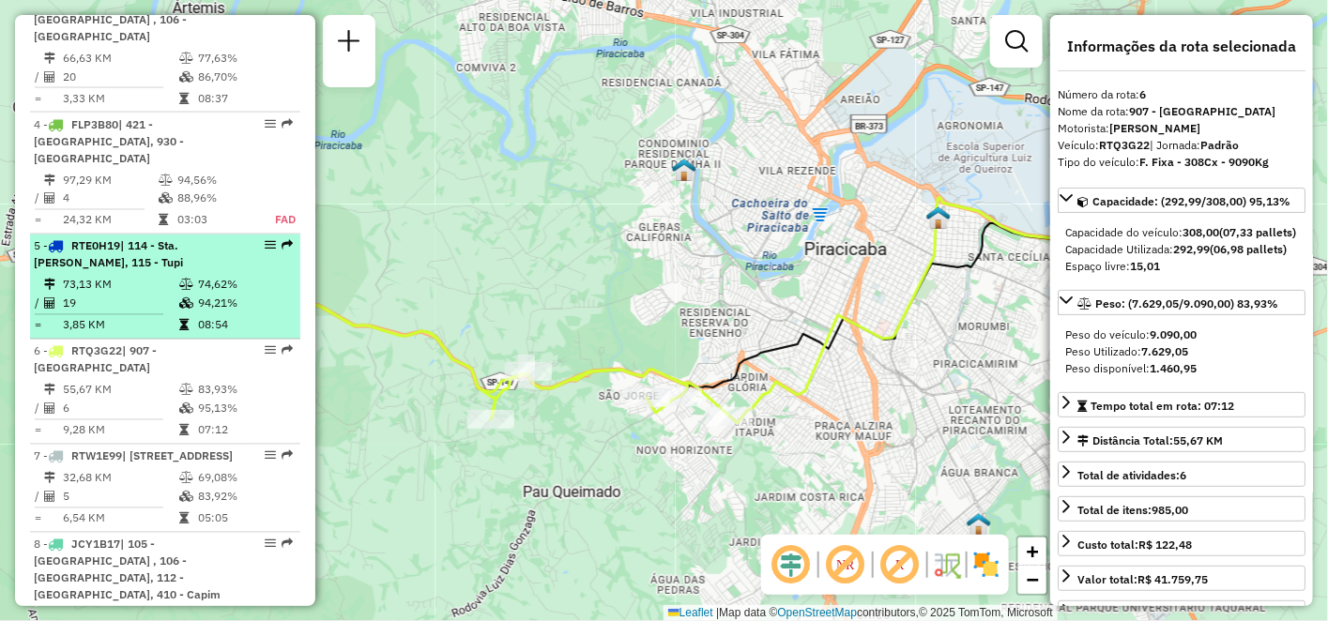
click at [103, 449] on div "7 - RTW1E99 | 905 - [STREET_ADDRESS]" at bounding box center [133, 457] width 199 height 17
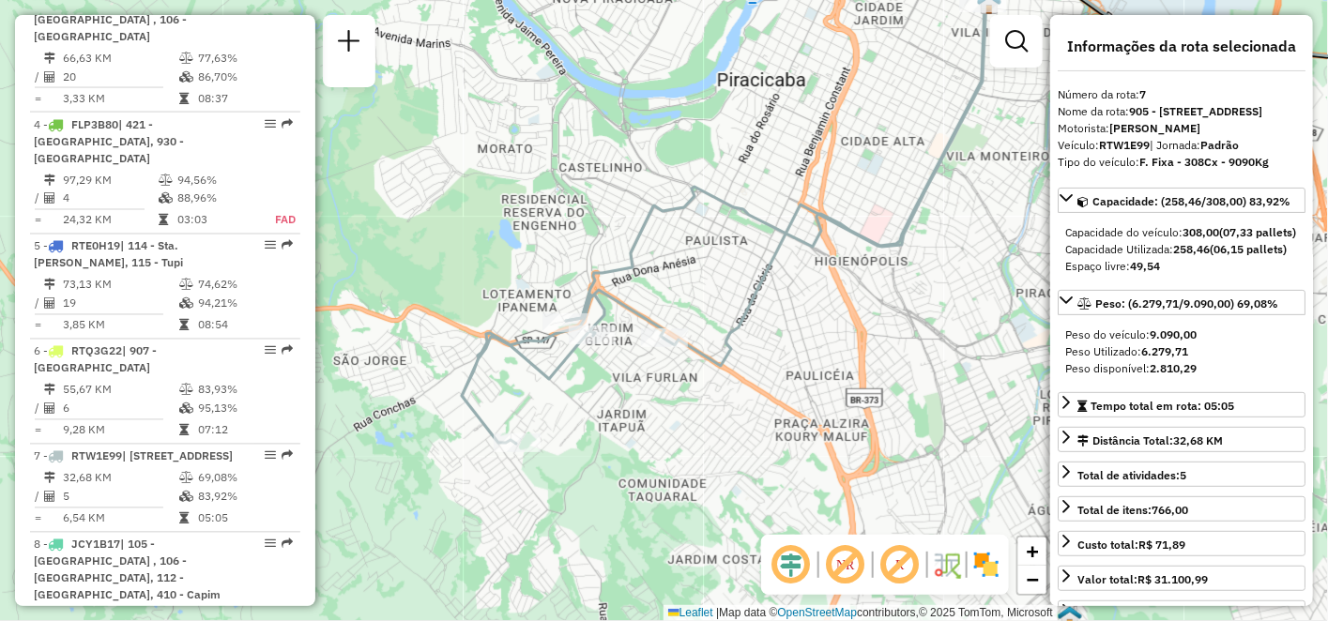
drag, startPoint x: 528, startPoint y: 421, endPoint x: 864, endPoint y: 313, distance: 352.1
click at [864, 313] on div "Janela de atendimento Grade de atendimento Capacidade Transportadoras Veículos …" at bounding box center [664, 310] width 1328 height 621
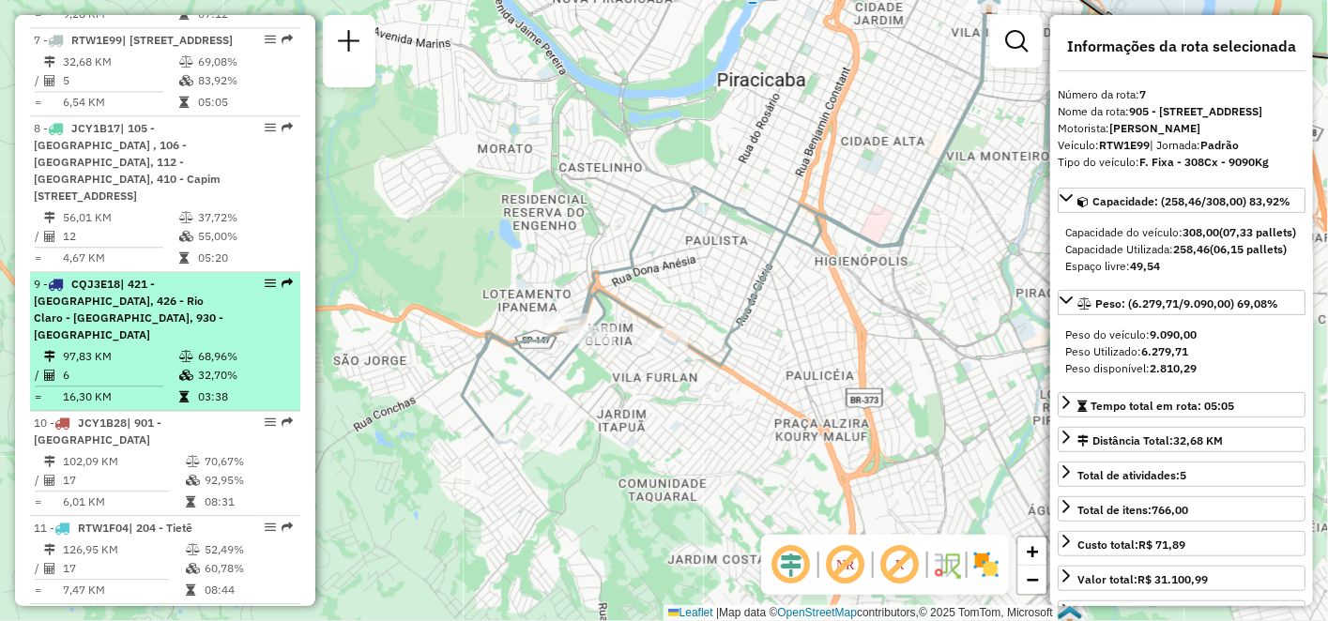
scroll to position [1542, 0]
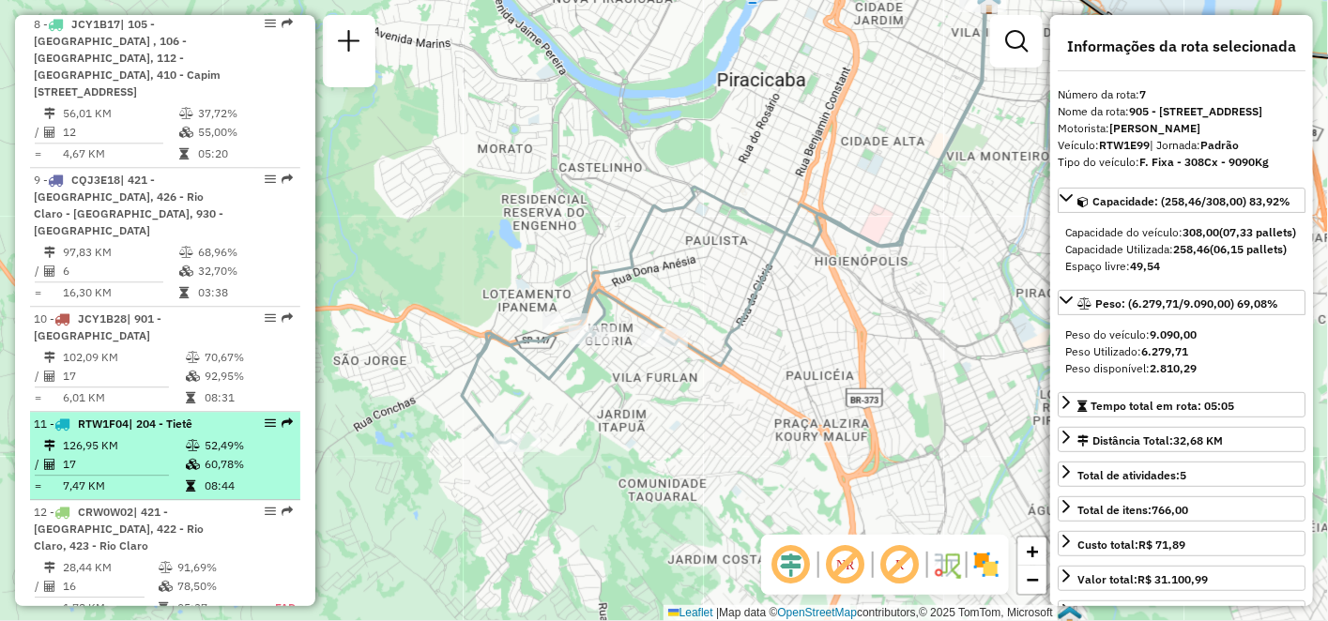
click at [105, 436] on td "126,95 KM" at bounding box center [123, 445] width 123 height 19
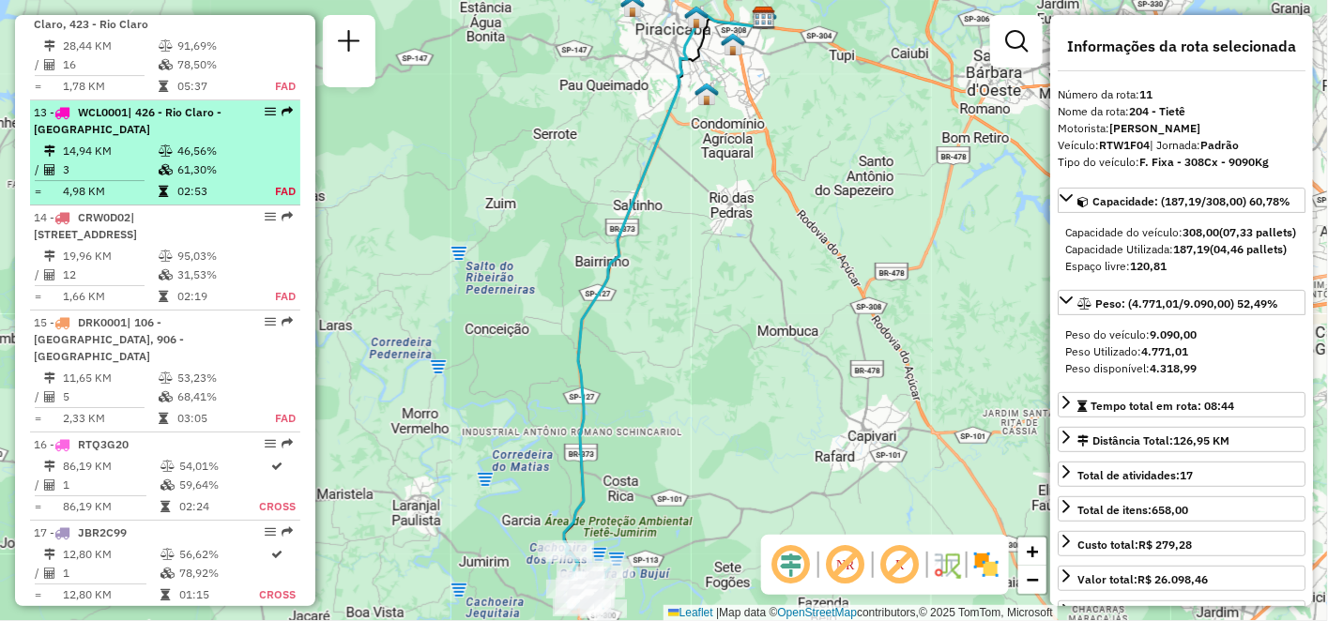
scroll to position [2168, 0]
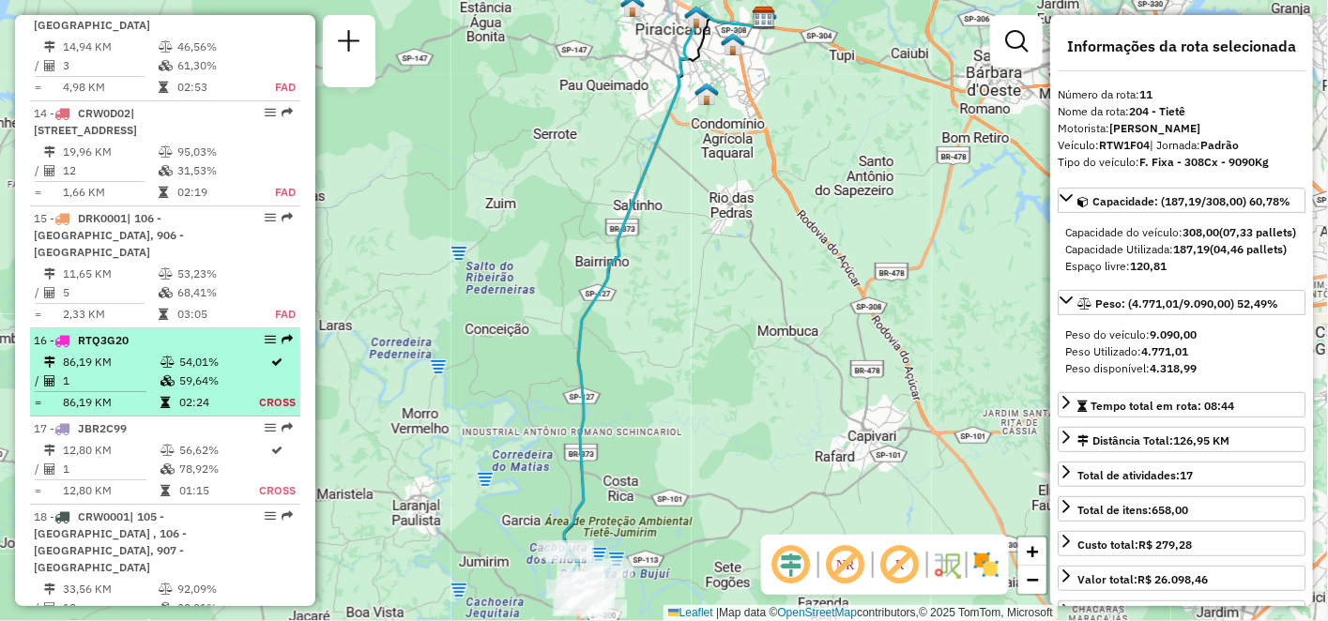
click at [120, 353] on td "86,19 KM" at bounding box center [111, 362] width 98 height 19
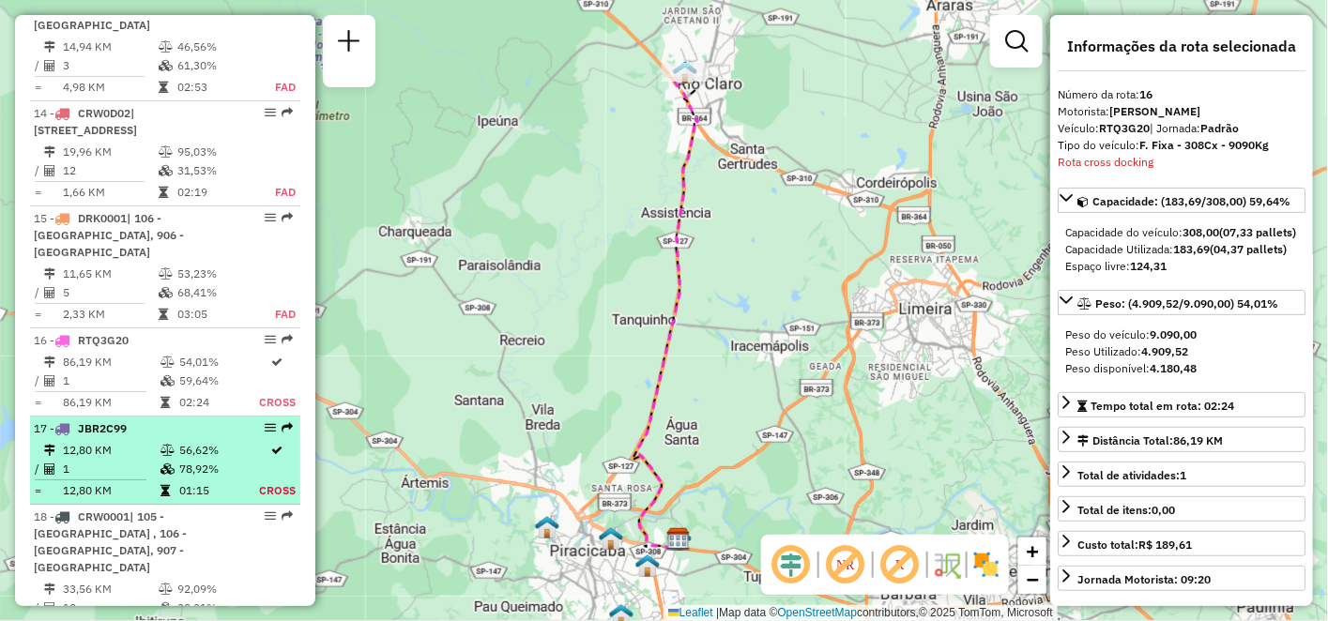
click at [115, 460] on td "1" at bounding box center [111, 469] width 98 height 19
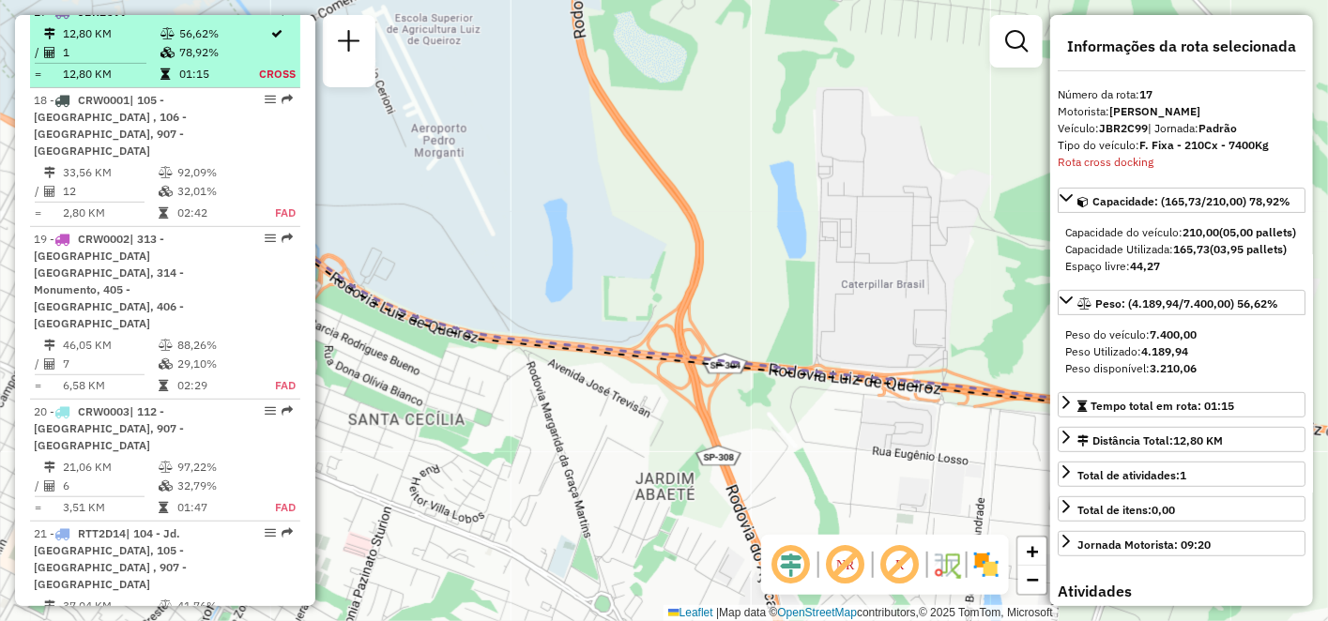
scroll to position [2689, 0]
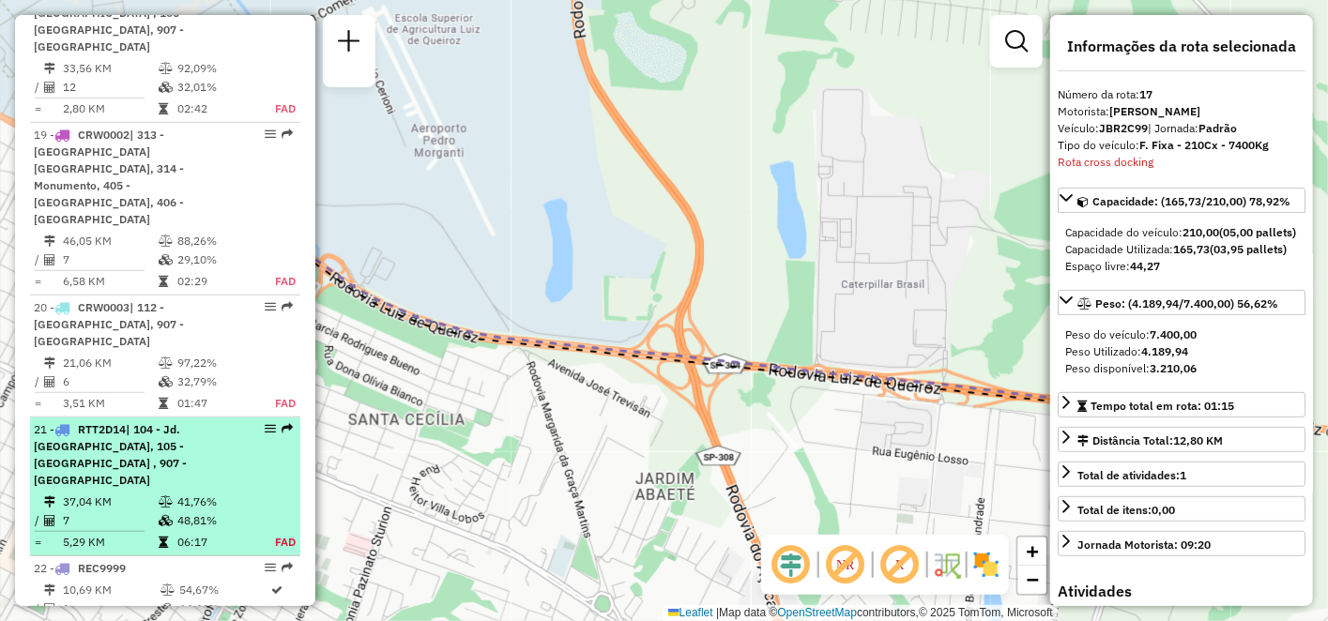
click at [115, 421] on div "21 - RTT2D14 | 104 - Jd. [GEOGRAPHIC_DATA], 105 - [GEOGRAPHIC_DATA] , 907 - [GE…" at bounding box center [133, 455] width 199 height 68
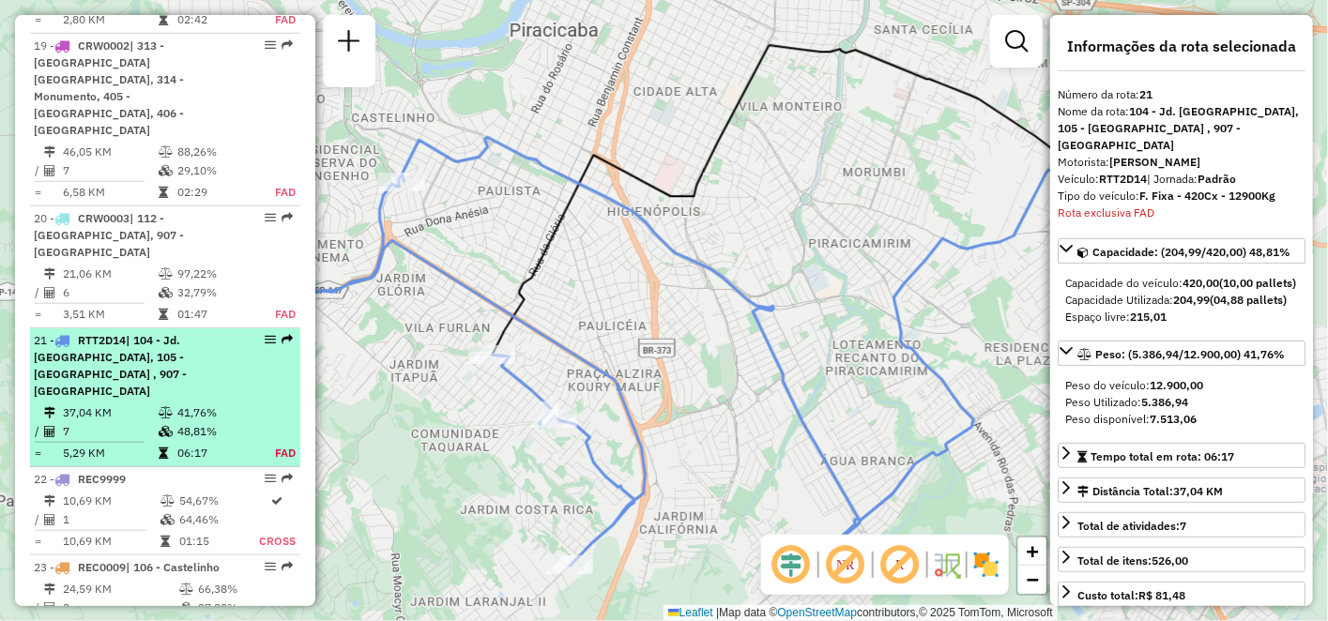
scroll to position [2915, 0]
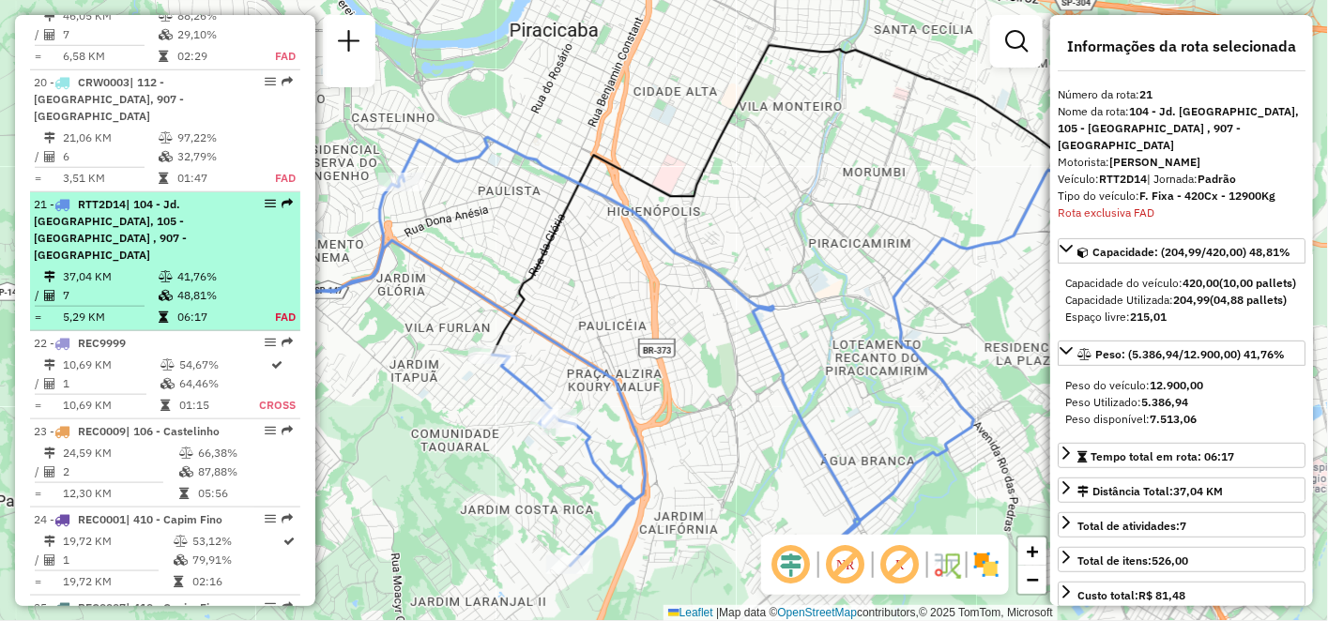
click at [130, 196] on div "21 - RTT2D14 | 104 - Jd. [GEOGRAPHIC_DATA], 105 - [GEOGRAPHIC_DATA] , 907 - [GE…" at bounding box center [133, 230] width 199 height 68
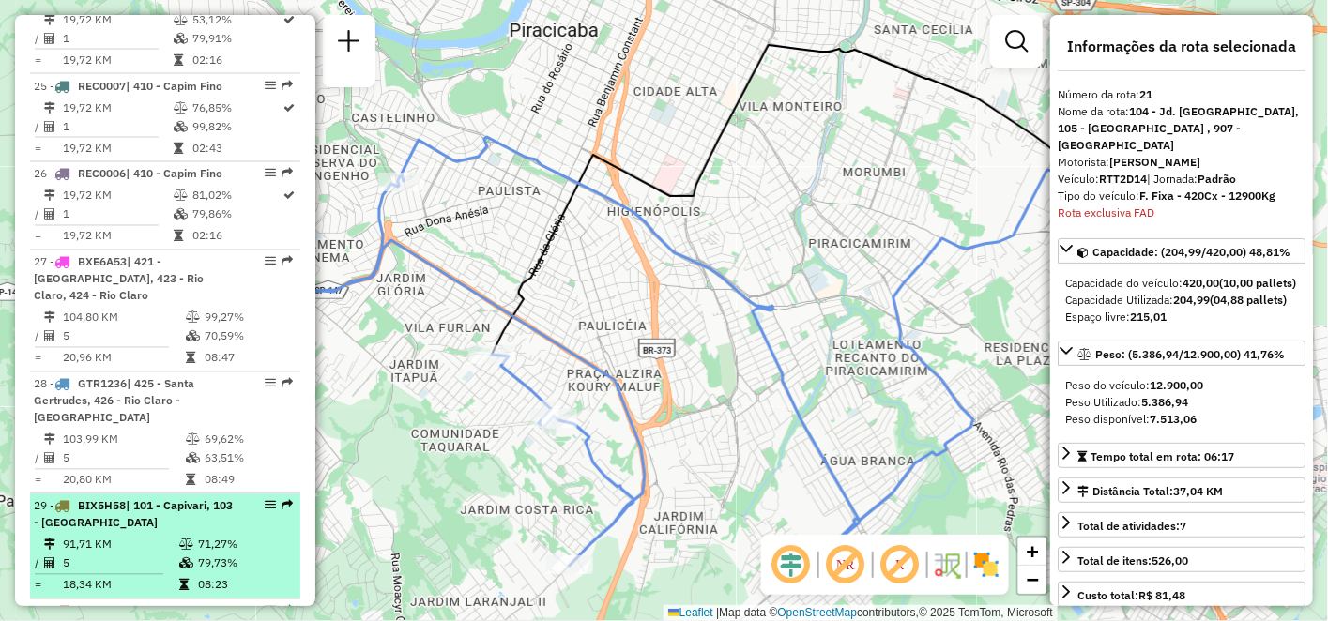
scroll to position [3541, 0]
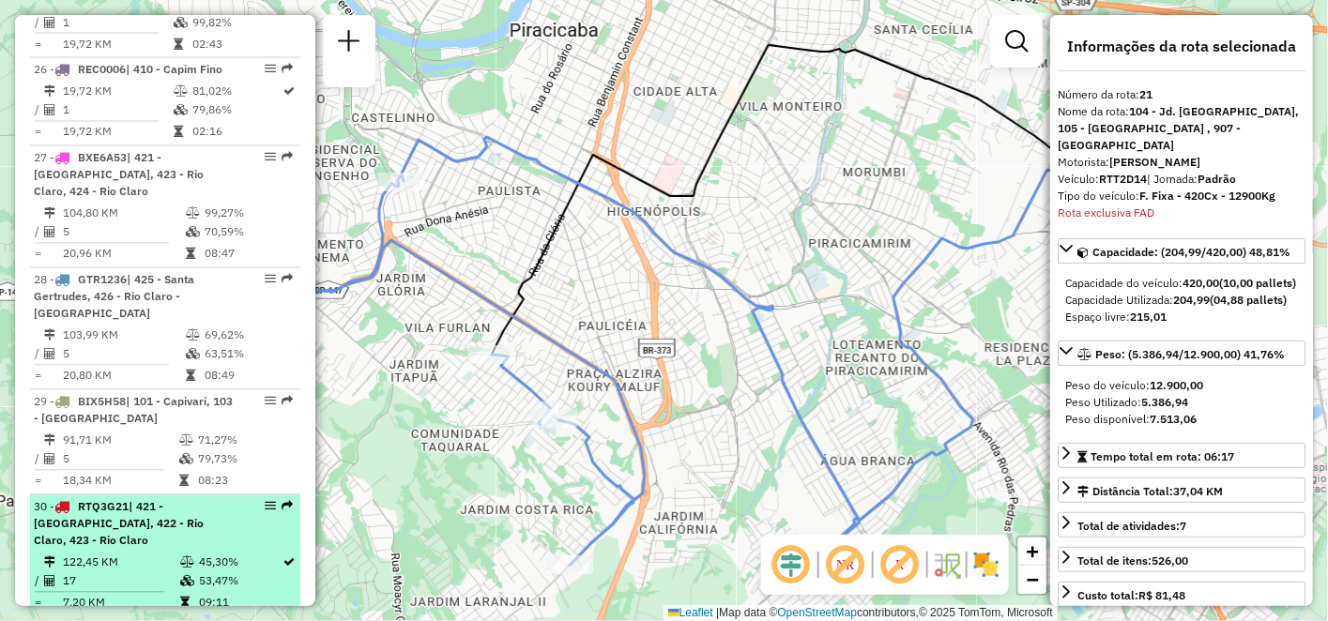
click at [125, 554] on td "122,45 KM" at bounding box center [120, 563] width 117 height 19
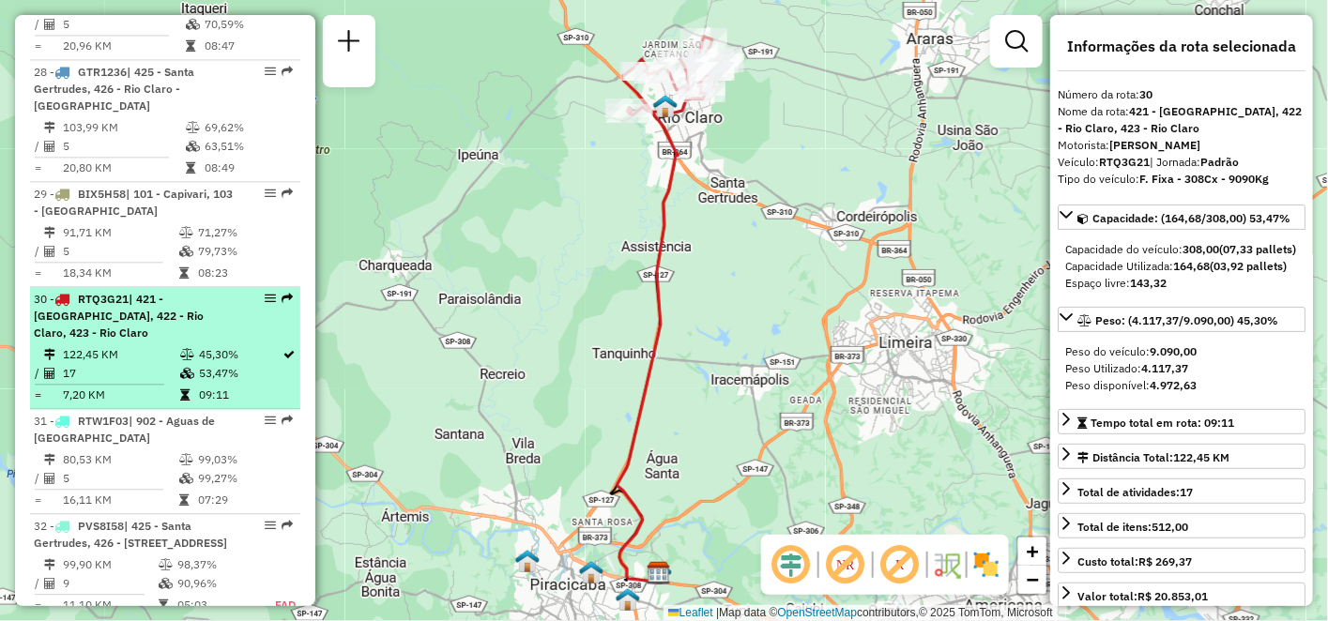
click at [125, 519] on span "| 425 - Santa Gertrudes, 426 - [STREET_ADDRESS]" at bounding box center [130, 534] width 193 height 31
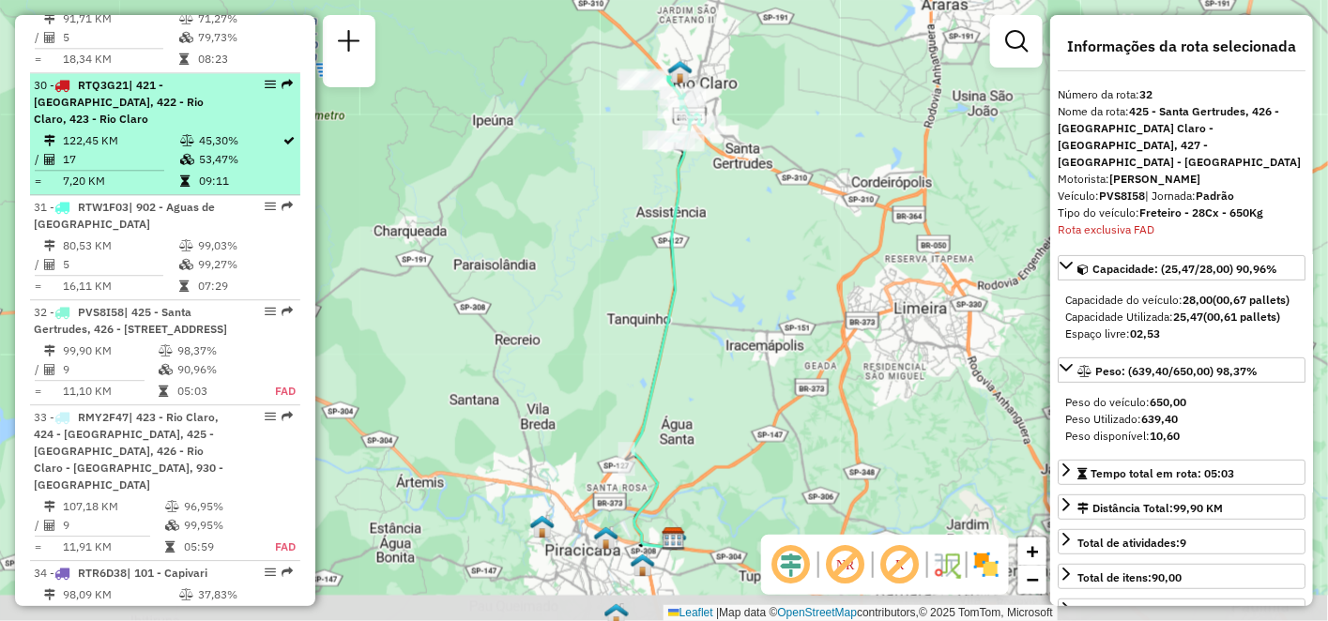
scroll to position [4018, 0]
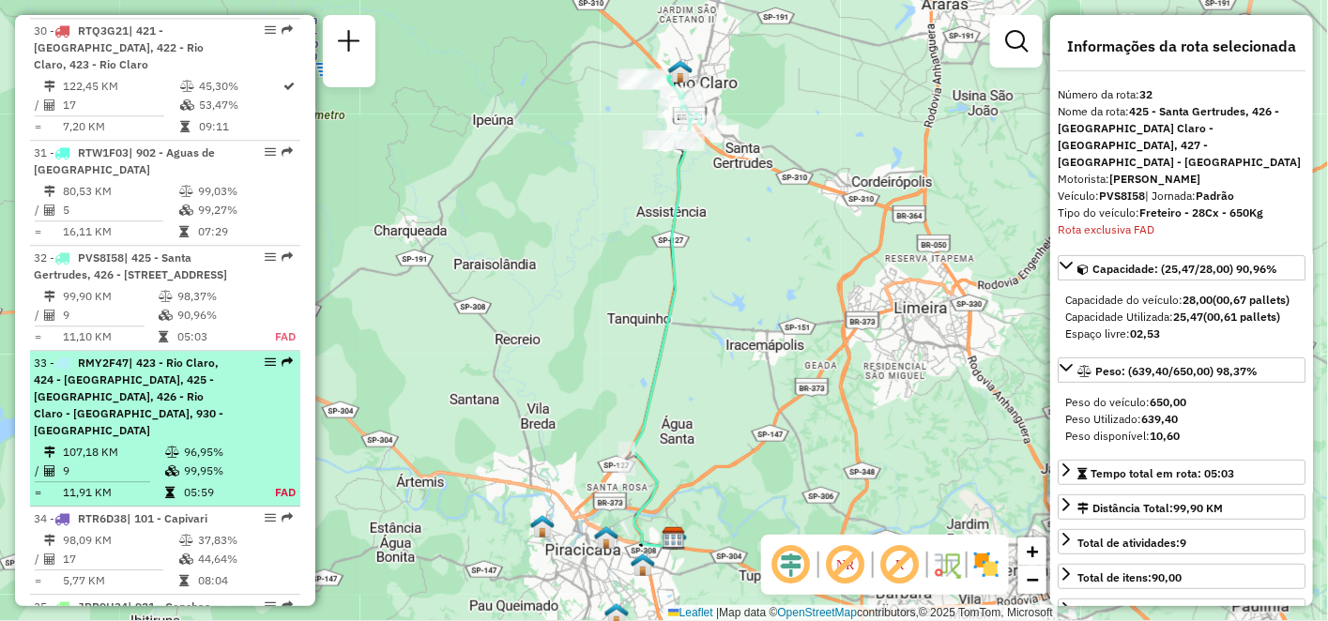
click at [143, 356] on span "| 423 - Rio Claro, 424 - [GEOGRAPHIC_DATA], 425 - [GEOGRAPHIC_DATA], 426 - Rio …" at bounding box center [129, 397] width 190 height 82
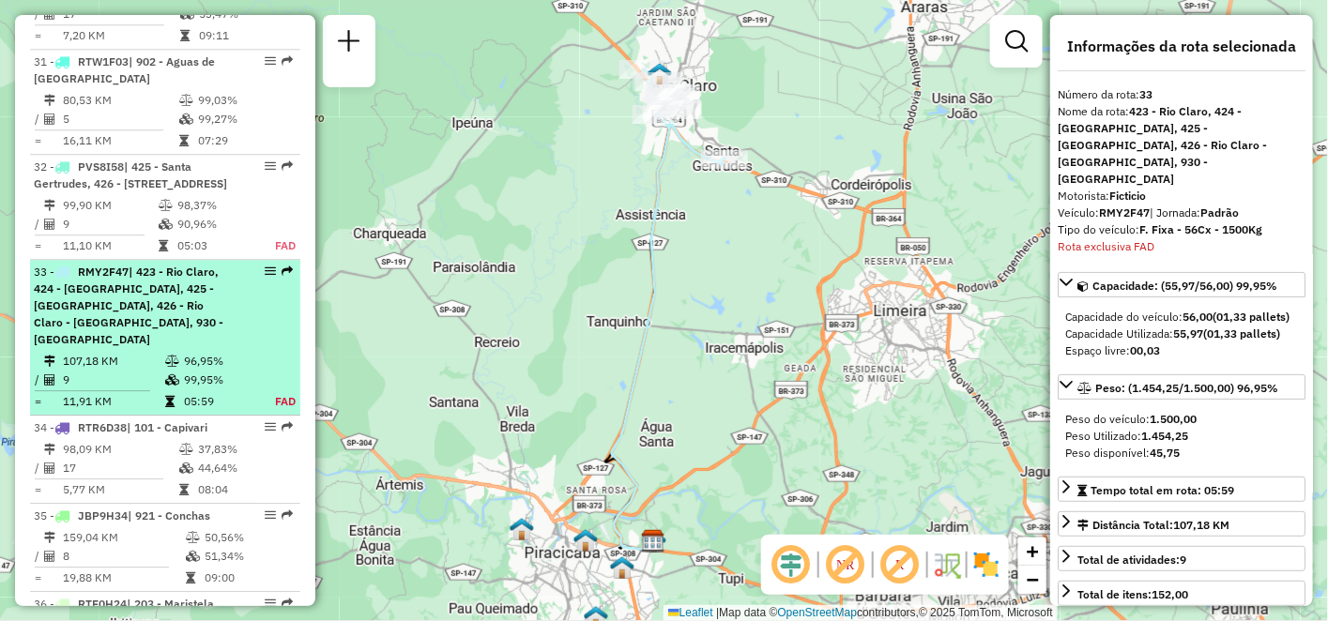
scroll to position [4157, 0]
